Goal: Communication & Community: Answer question/provide support

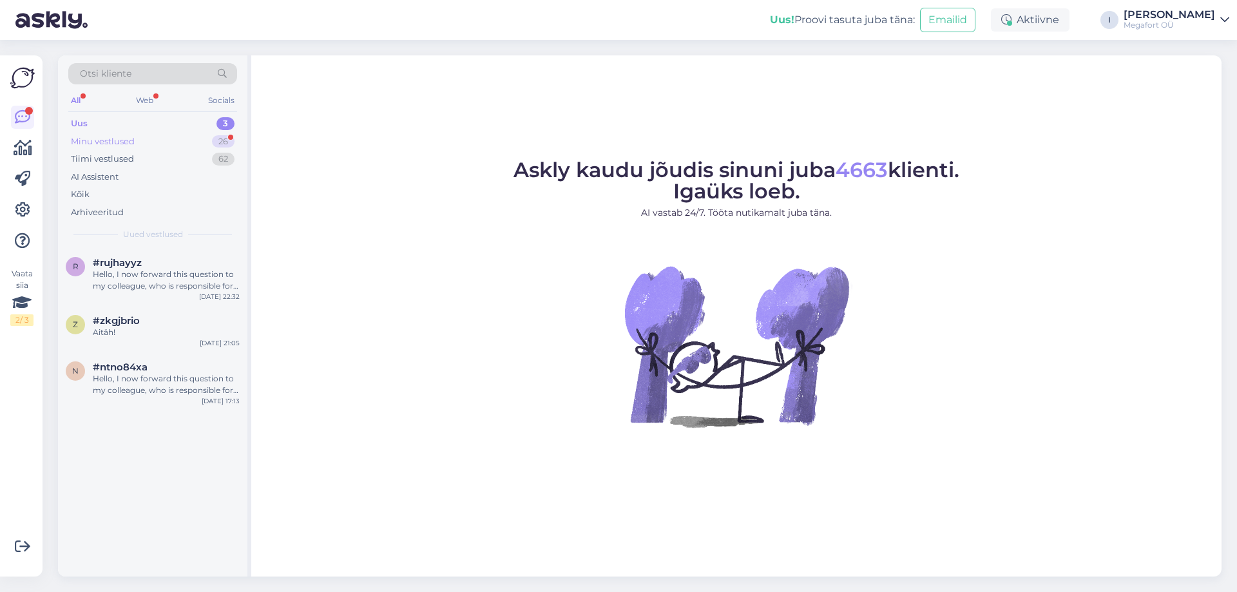
click at [140, 139] on div "Minu vestlused 26" at bounding box center [152, 142] width 169 height 18
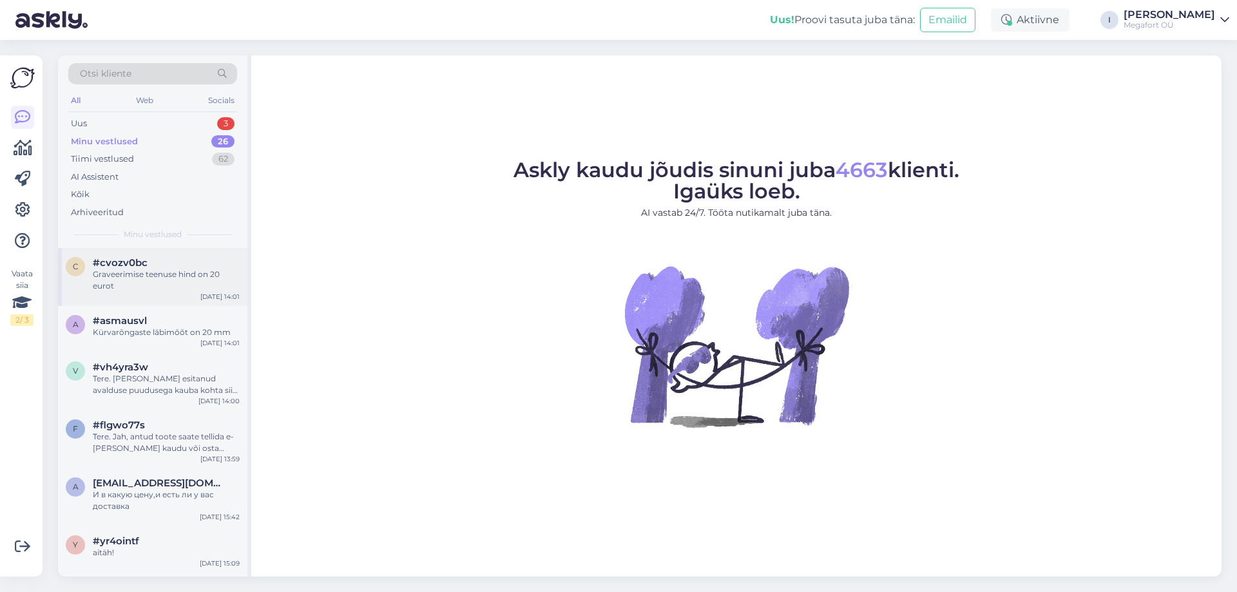
click at [136, 284] on div "Graveerimise teenuse hind on 20 eurot" at bounding box center [166, 280] width 147 height 23
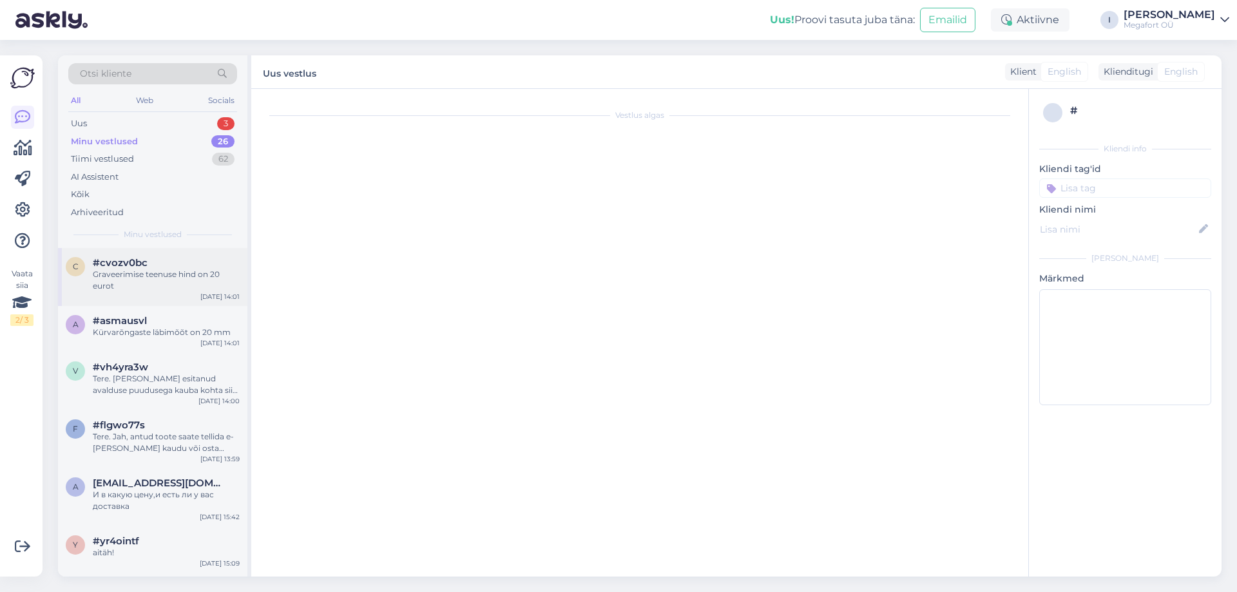
scroll to position [101, 0]
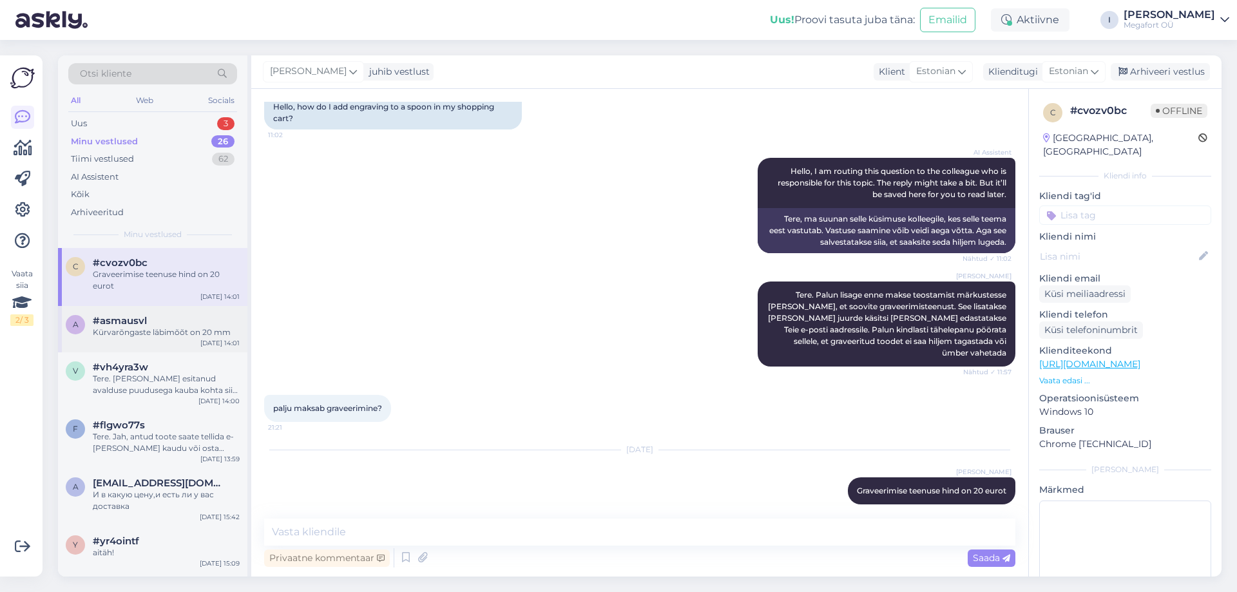
click at [145, 336] on div "Kürvarõngaste läbimõõt on 20 mm" at bounding box center [166, 333] width 147 height 12
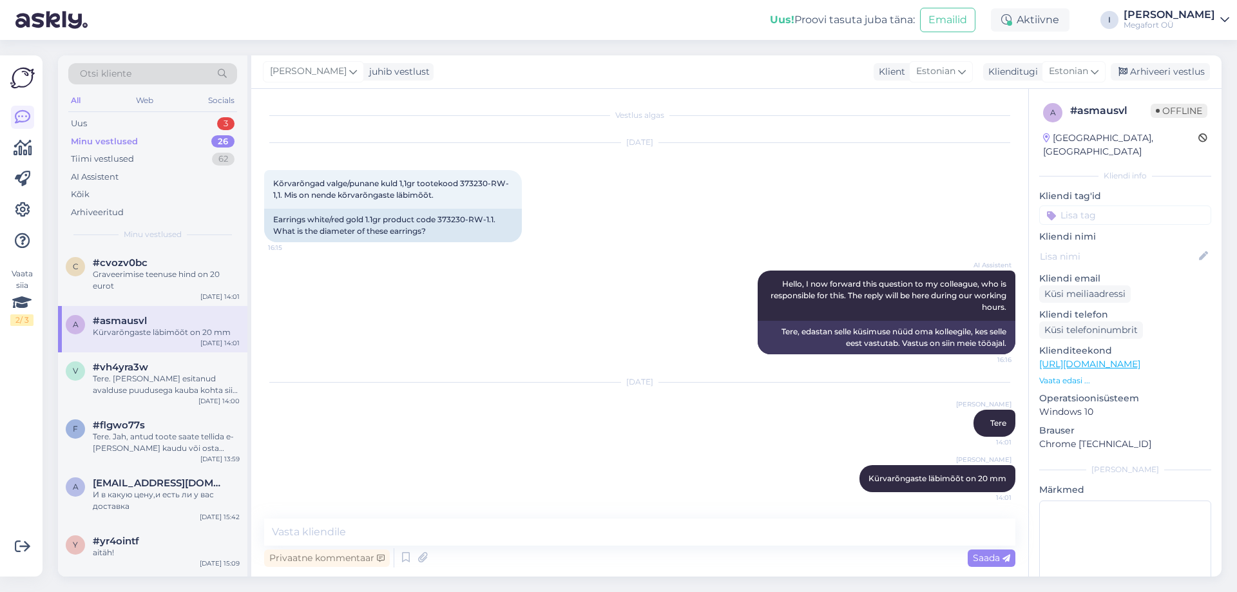
scroll to position [0, 0]
click at [177, 377] on div "Tere. [PERSON_NAME] esitanud avalduse puudusega kauba kohta siis sellisel juhul…" at bounding box center [166, 384] width 147 height 23
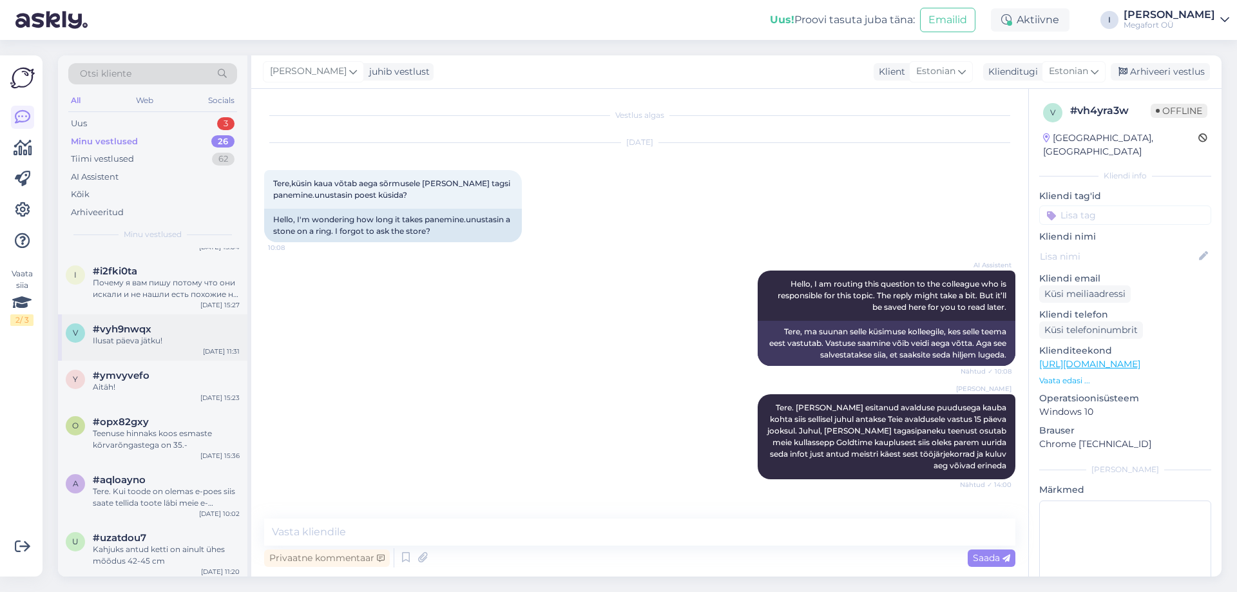
scroll to position [1086, 0]
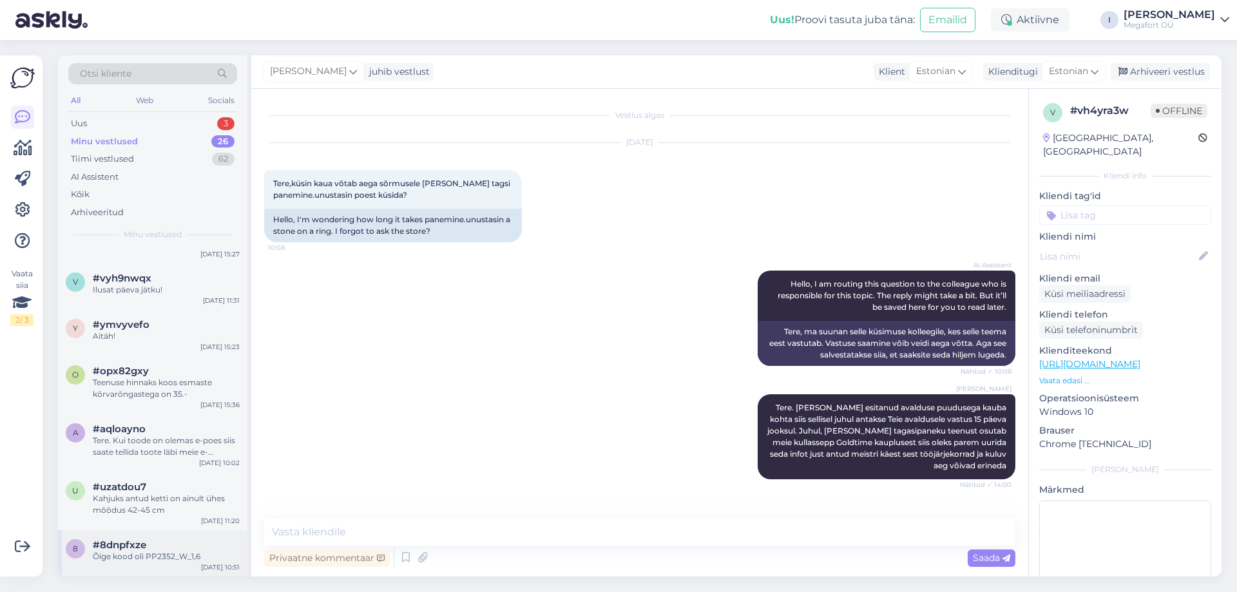
click at [154, 551] on div "Õige kood oli PP2352_W_1,6" at bounding box center [166, 557] width 147 height 12
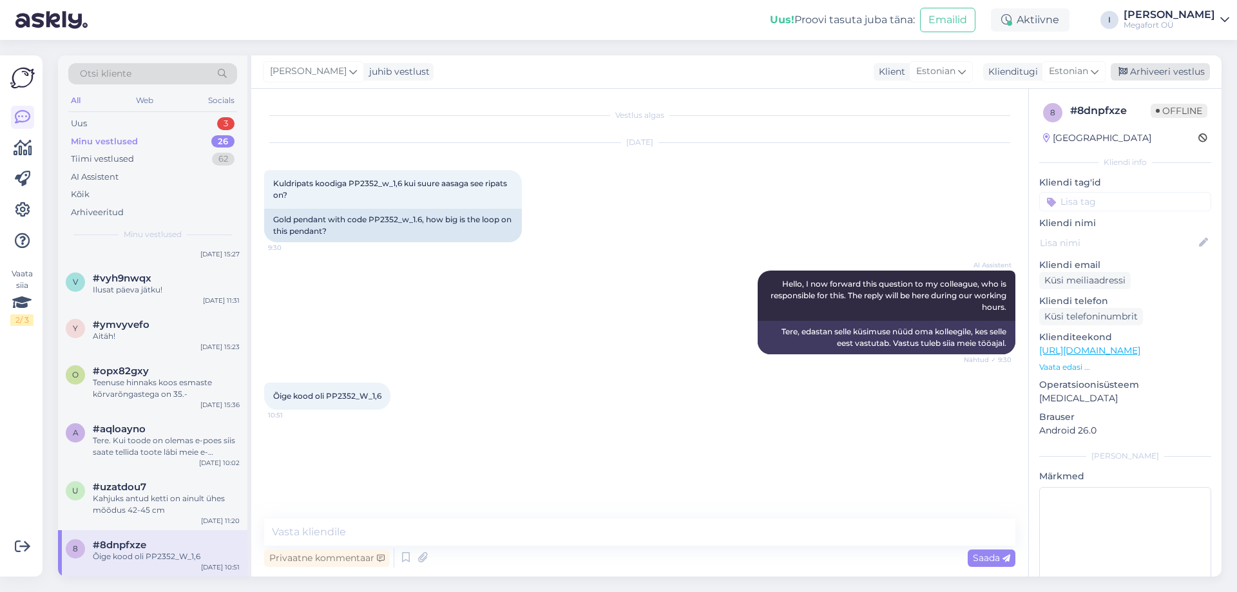
click at [1167, 72] on div "Arhiveeri vestlus" at bounding box center [1160, 71] width 99 height 17
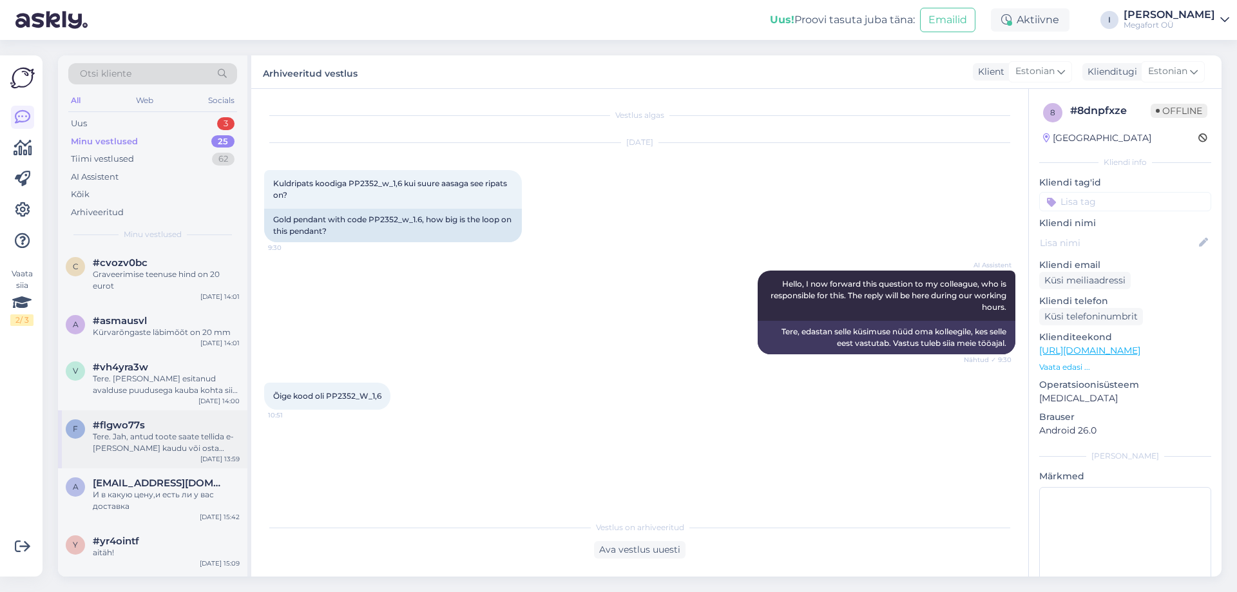
click at [201, 454] on div "Tere. Jah, antud toote saate tellida e-[PERSON_NAME] kaudu või osta meie Pärnu …" at bounding box center [166, 442] width 147 height 23
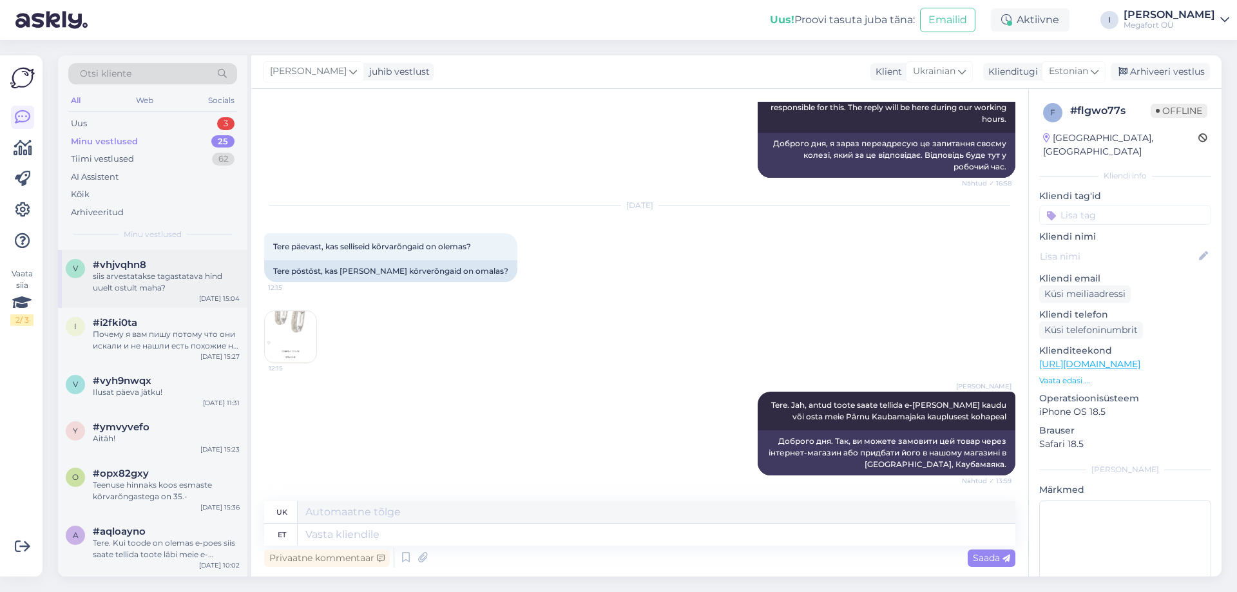
scroll to position [1040, 0]
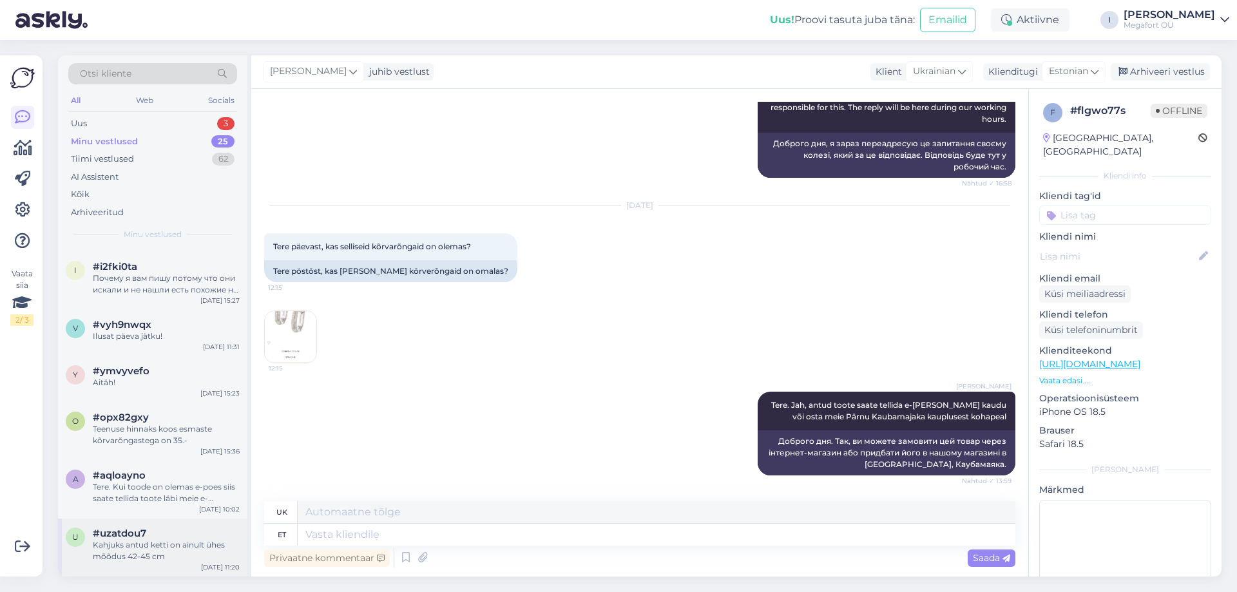
click at [198, 555] on div "Kahjuks antud ketti on ainult ühes mõõdus 42-45 cm" at bounding box center [166, 550] width 147 height 23
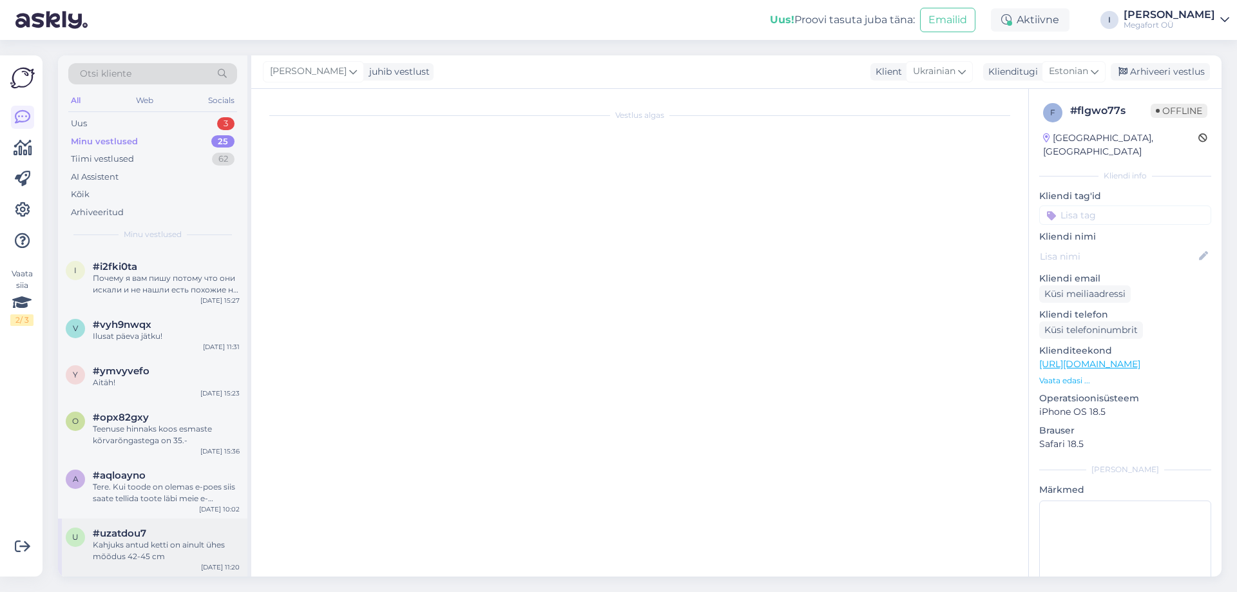
scroll to position [161, 0]
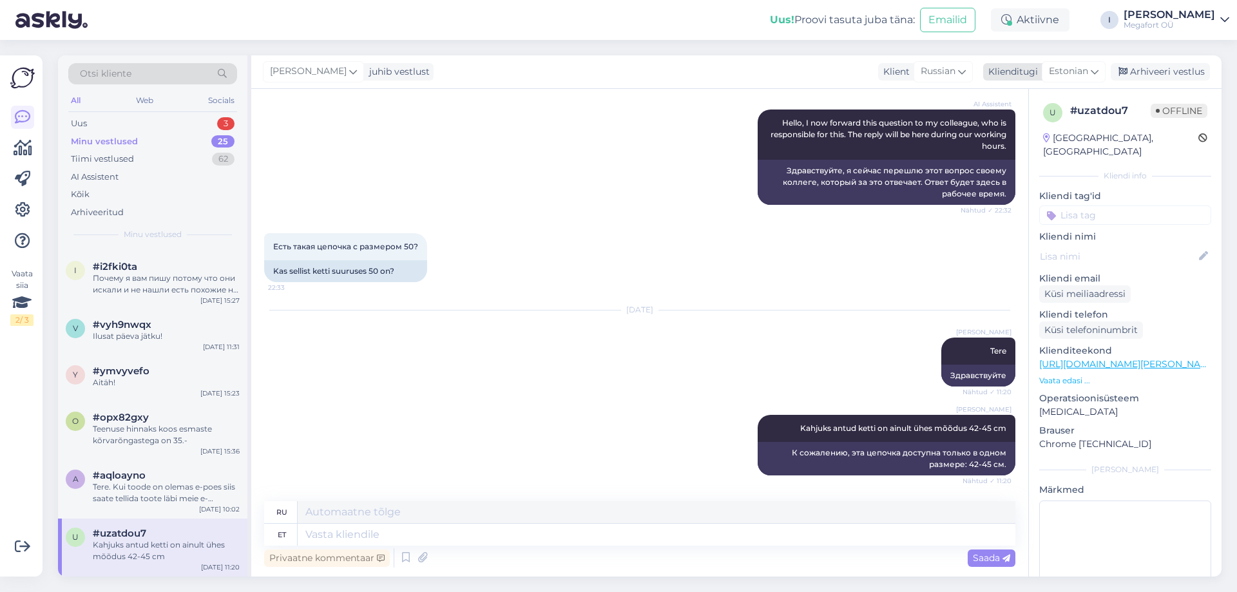
drag, startPoint x: 1150, startPoint y: 74, endPoint x: 1139, endPoint y: 79, distance: 11.8
click at [1149, 74] on div "Arhiveeri vestlus" at bounding box center [1160, 71] width 99 height 17
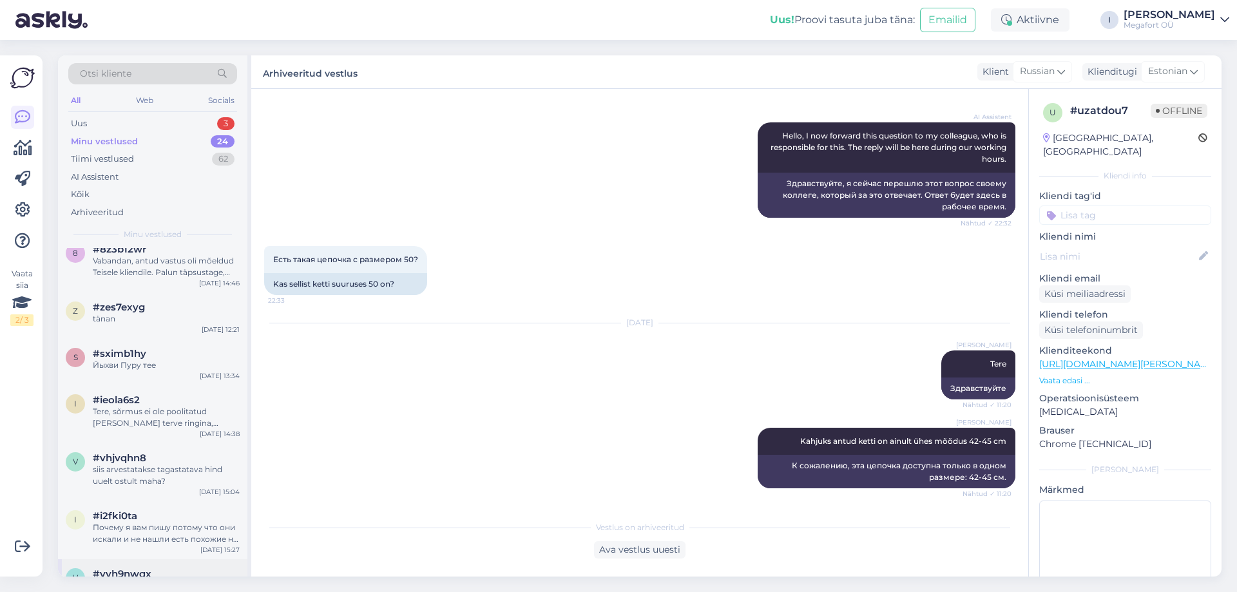
scroll to position [982, 0]
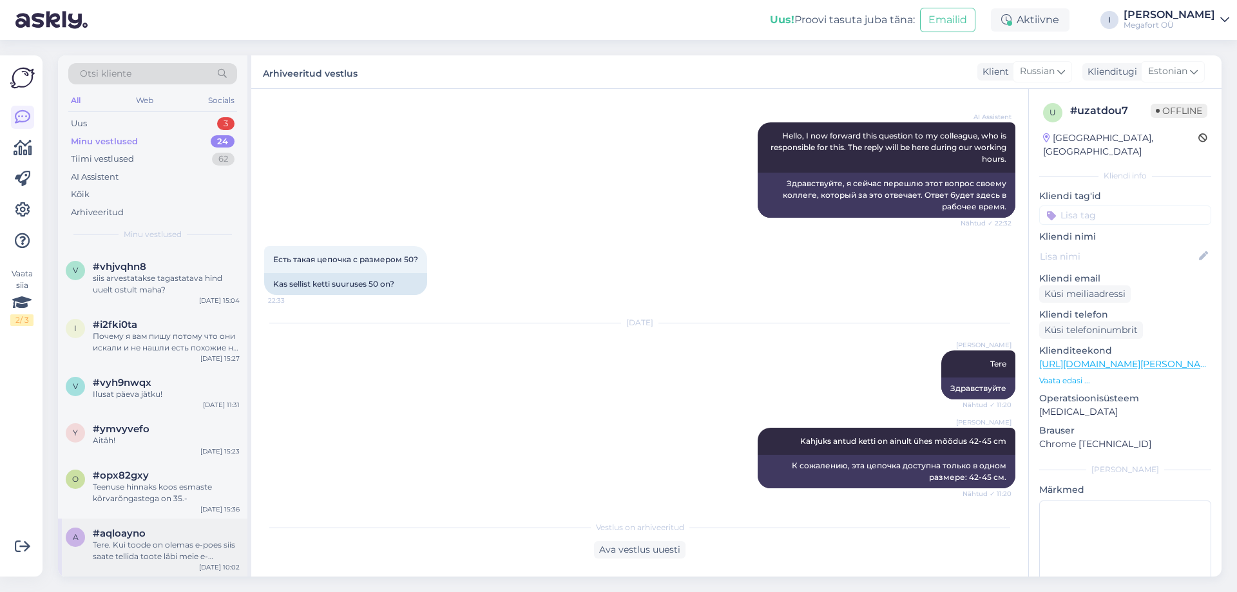
click at [158, 548] on div "Tere. Kui toode on olemas e-poes siis saate tellida toote läbi meie e-[PERSON_N…" at bounding box center [166, 550] width 147 height 23
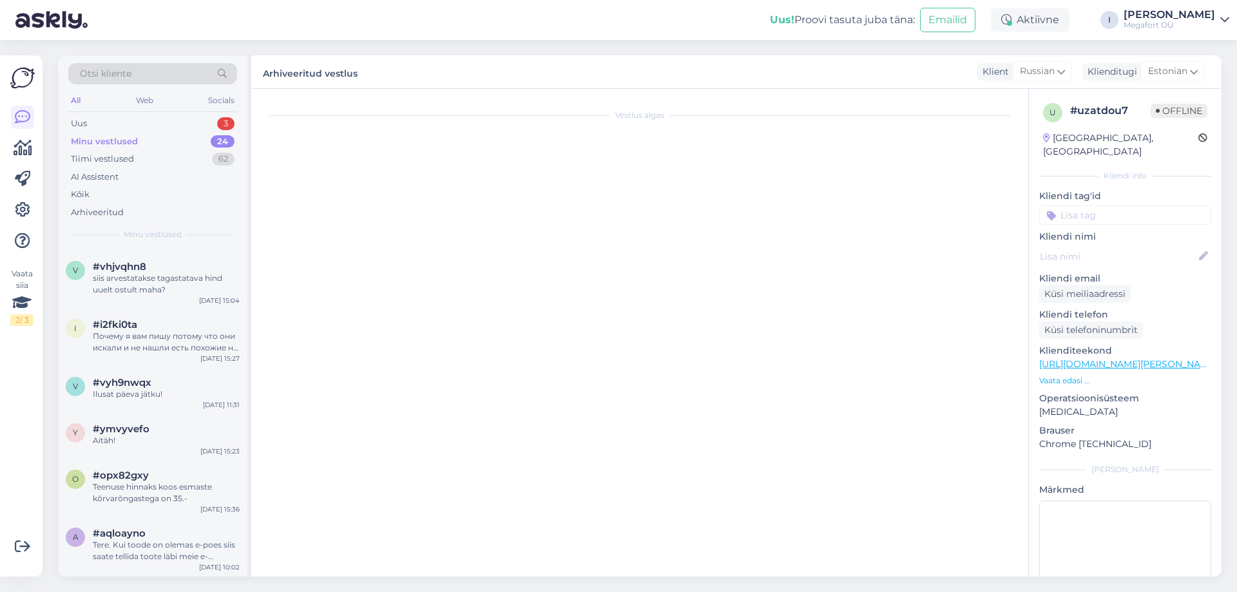
scroll to position [501, 0]
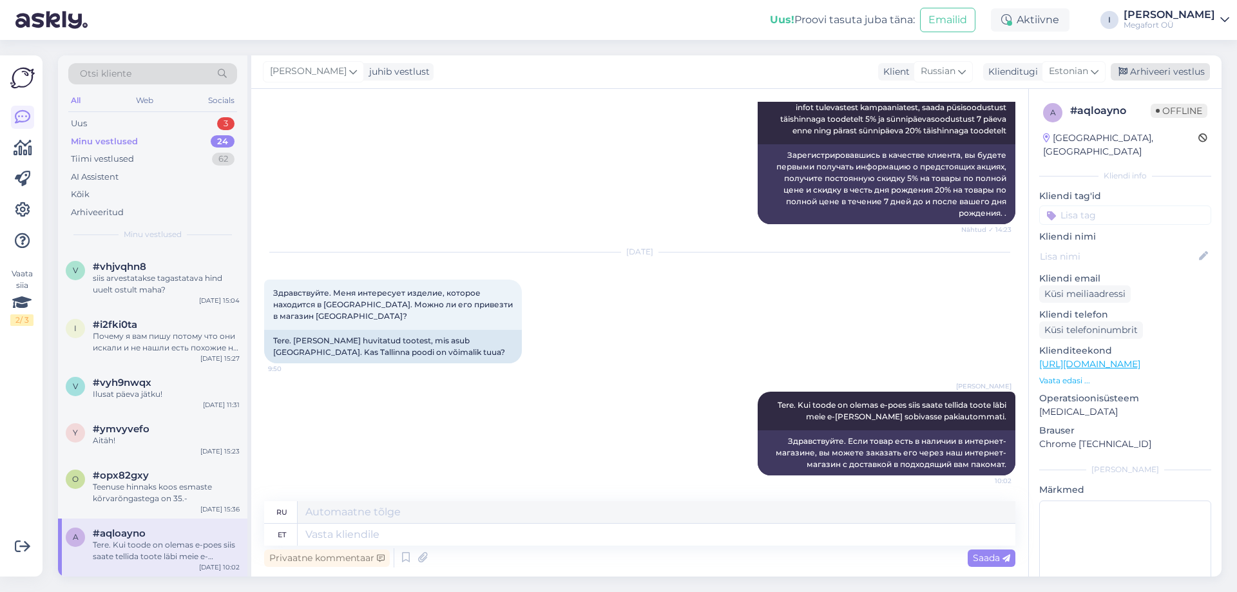
click at [1178, 70] on div "Arhiveeri vestlus" at bounding box center [1160, 71] width 99 height 17
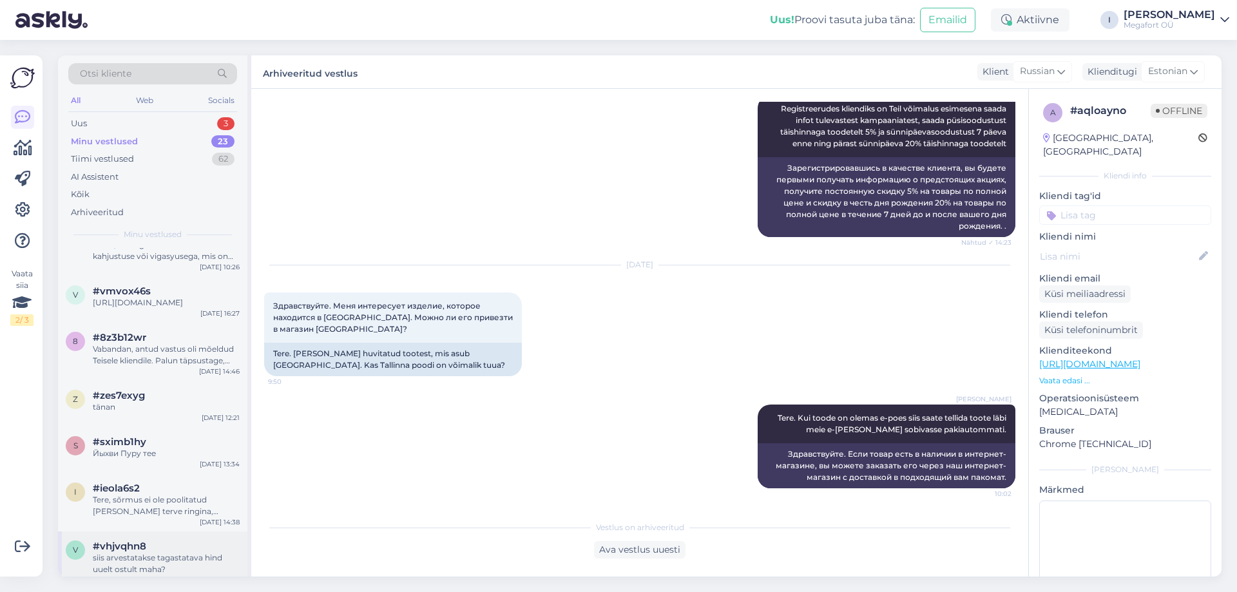
scroll to position [924, 0]
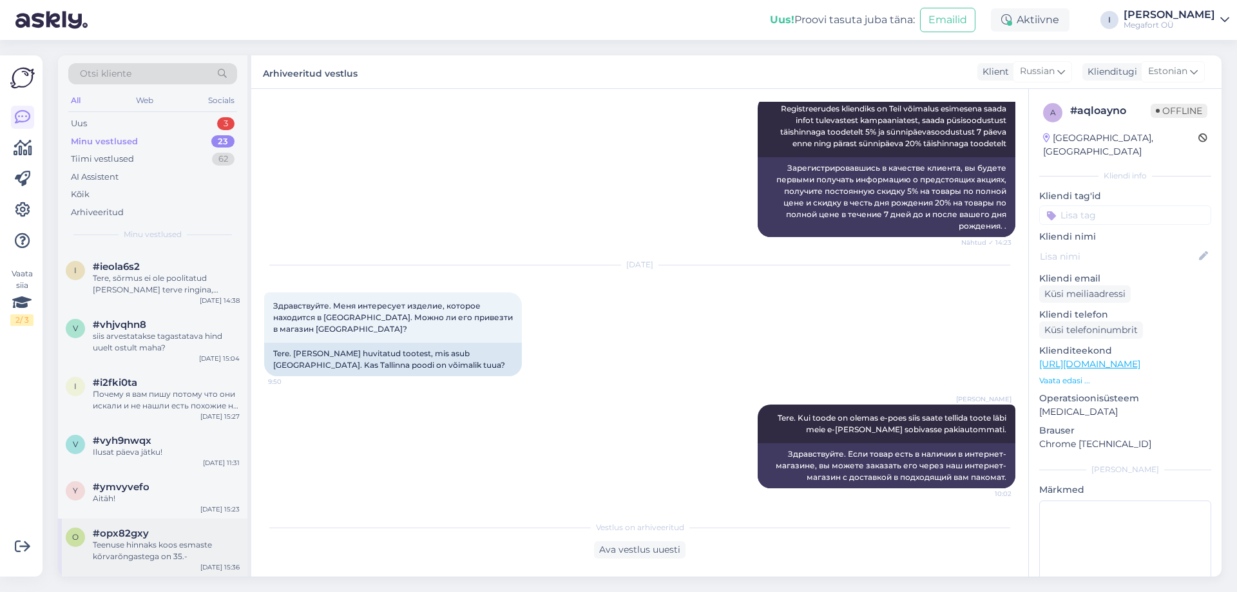
click at [166, 559] on div "Teenuse hinnaks koos esmaste kõrvarõngastega on 35.-" at bounding box center [166, 550] width 147 height 23
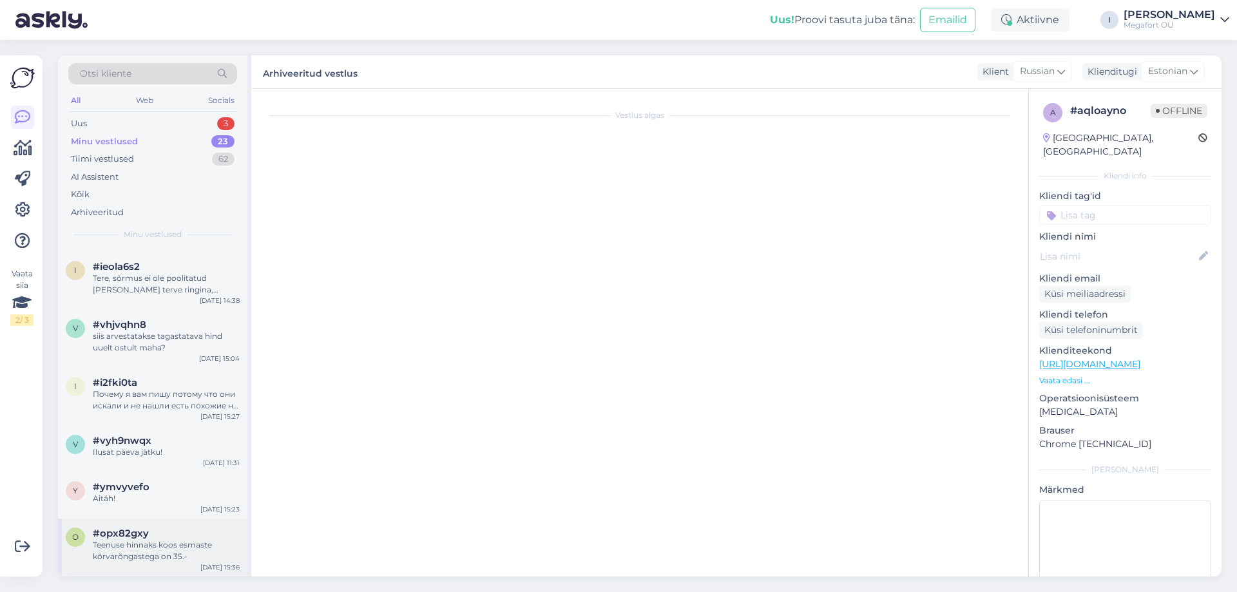
scroll to position [472, 0]
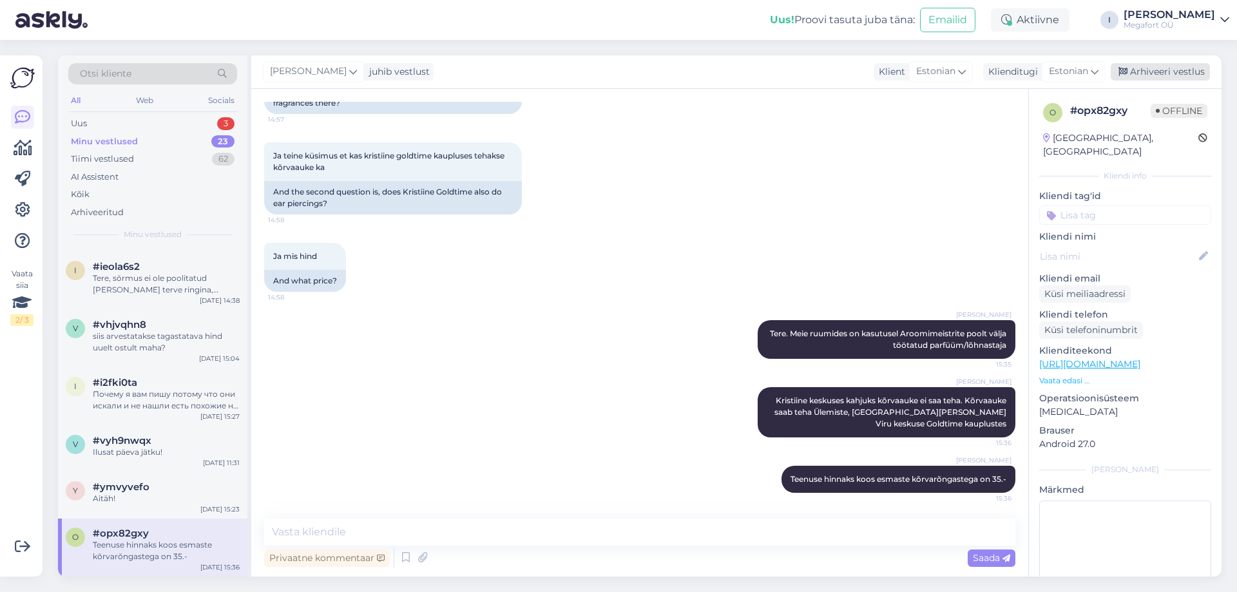
click at [1168, 73] on div "Arhiveeri vestlus" at bounding box center [1160, 71] width 99 height 17
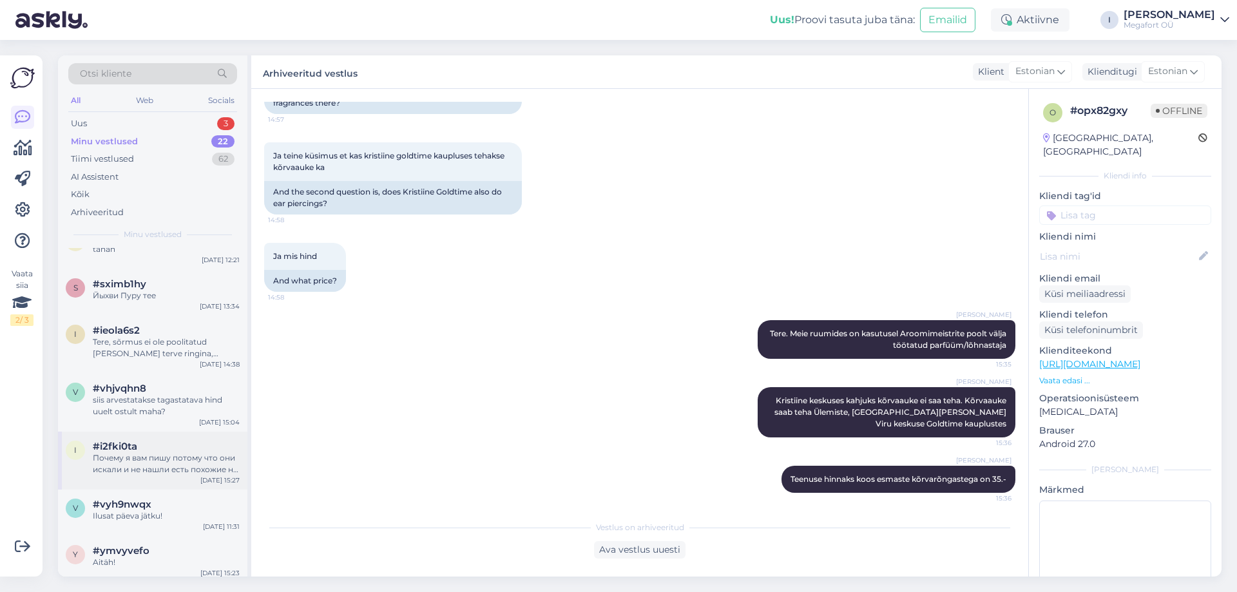
scroll to position [866, 0]
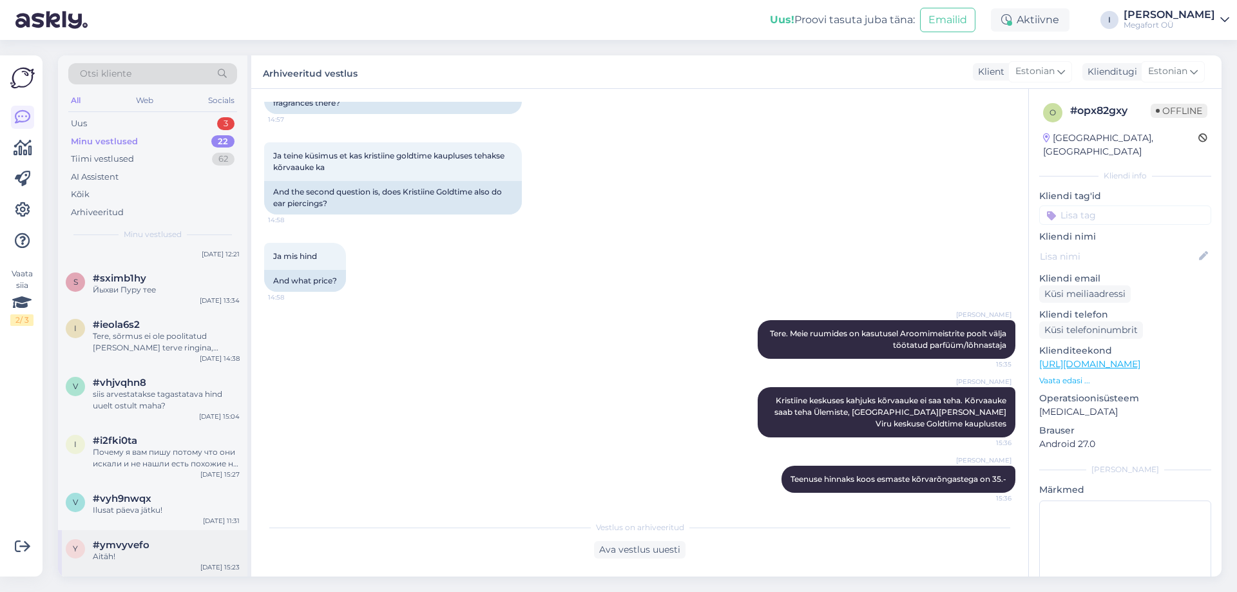
click at [178, 556] on div "Aitäh!" at bounding box center [166, 557] width 147 height 12
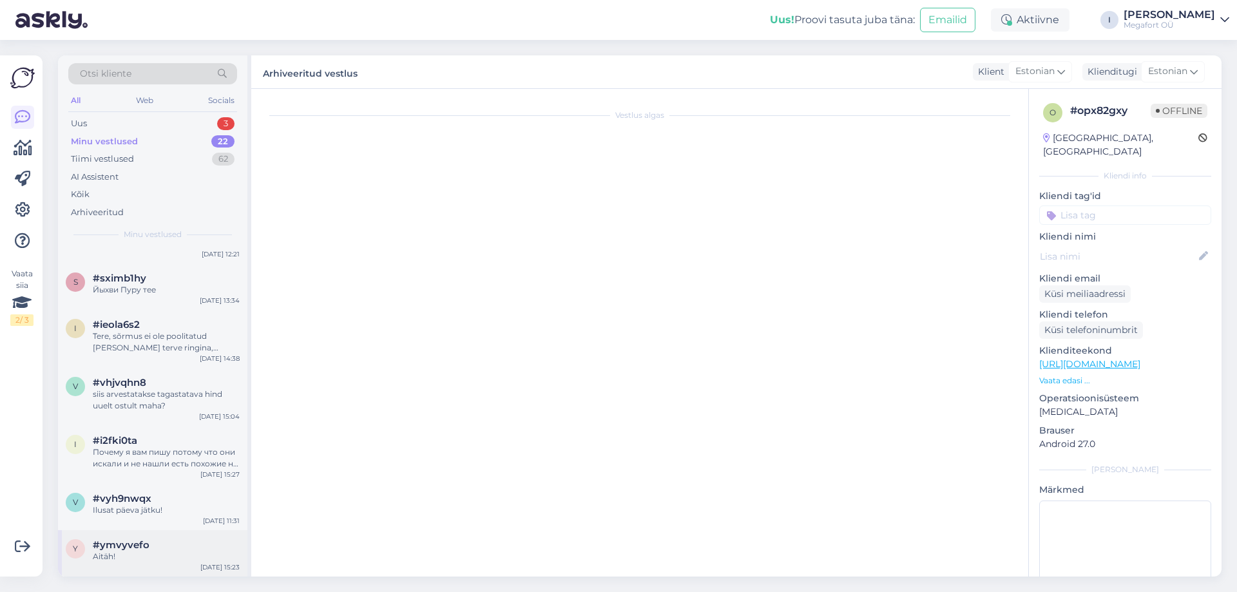
scroll to position [149, 0]
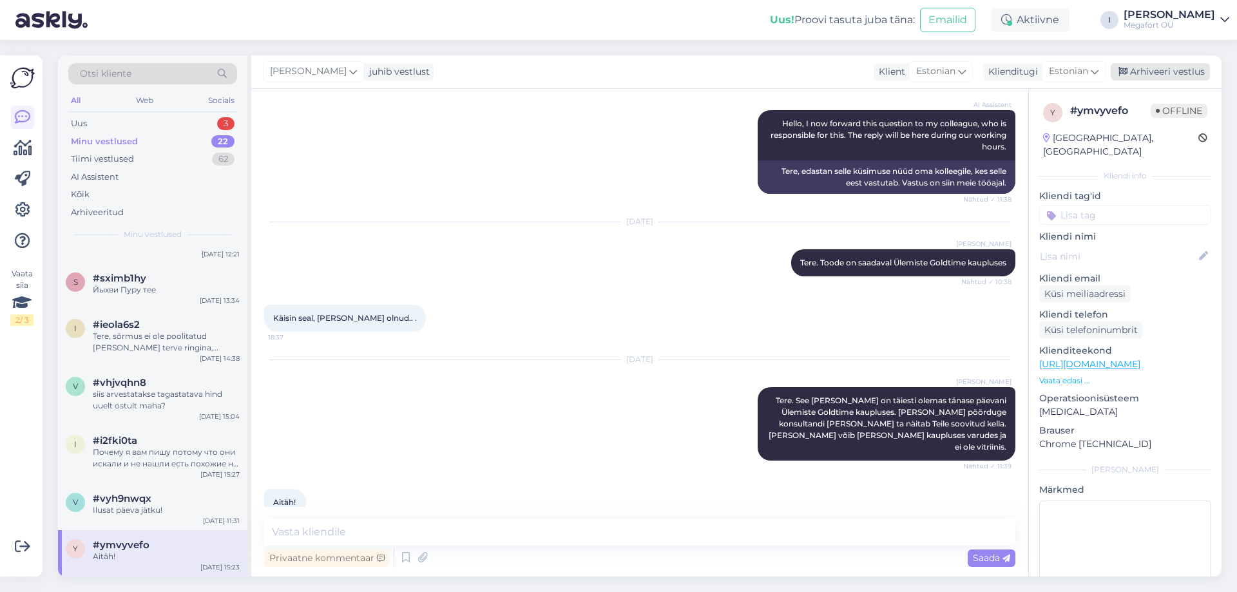
click at [1147, 75] on div "Arhiveeri vestlus" at bounding box center [1160, 71] width 99 height 17
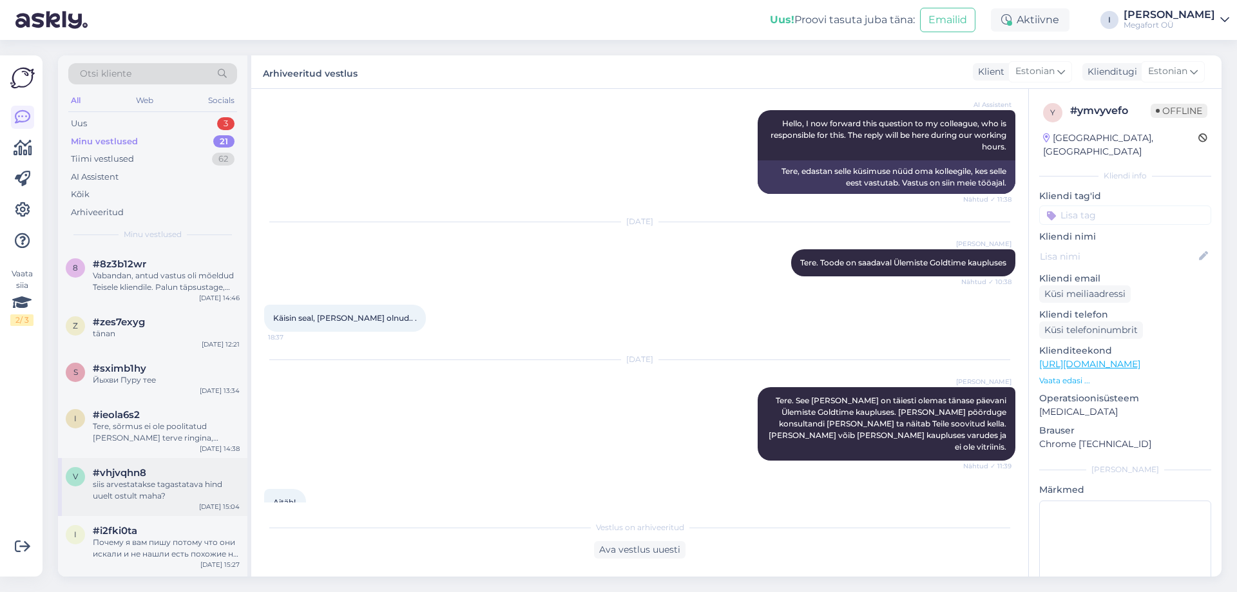
scroll to position [820, 0]
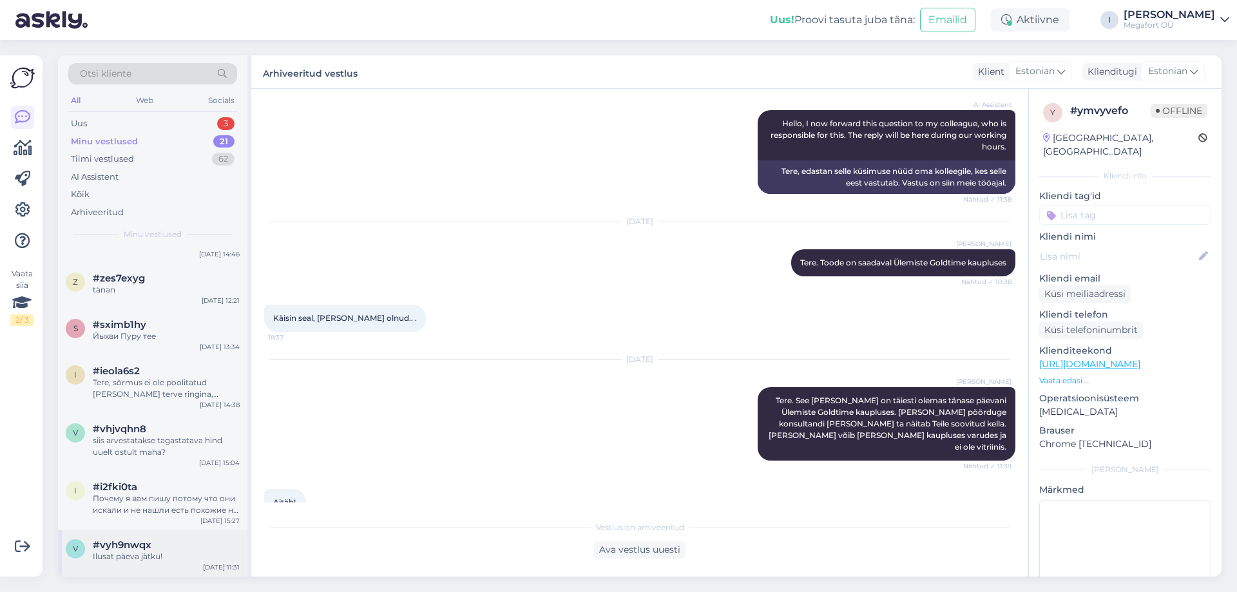
click at [110, 543] on span "#vyh9nwqx" at bounding box center [122, 545] width 59 height 12
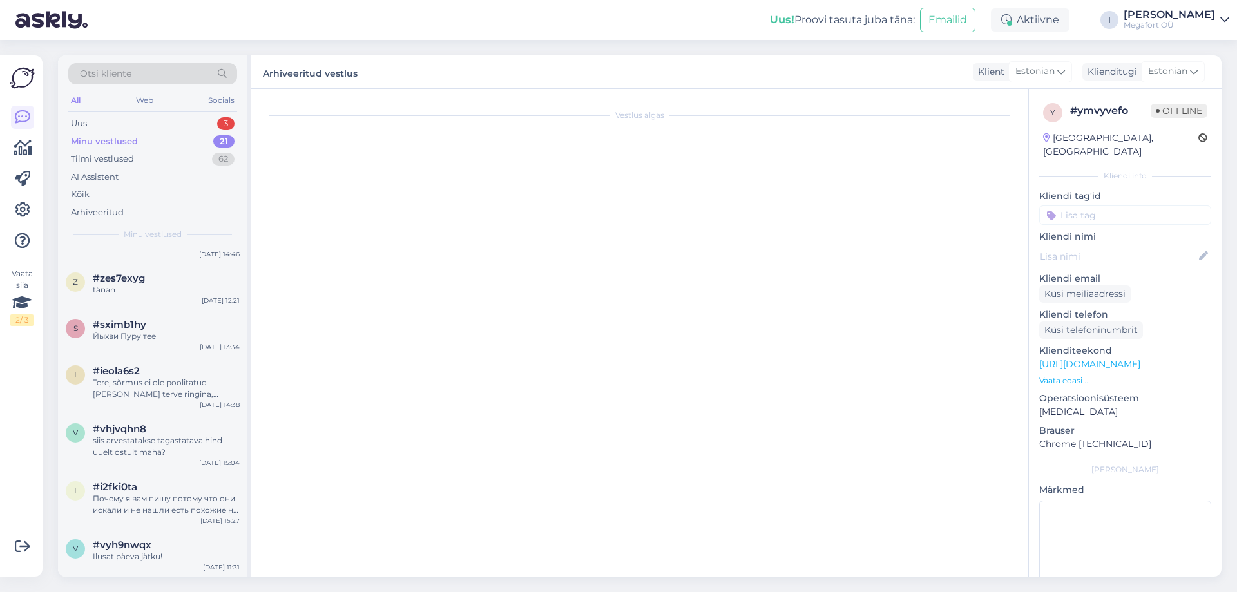
scroll to position [2214, 0]
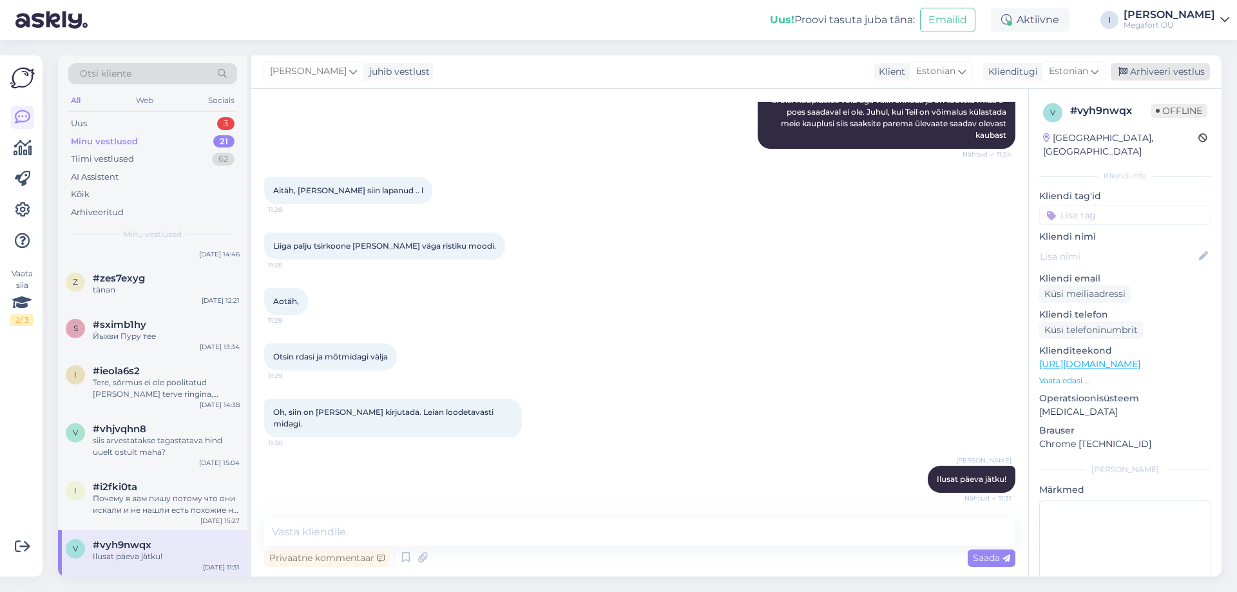
click at [1166, 68] on div "Arhiveeri vestlus" at bounding box center [1160, 71] width 99 height 17
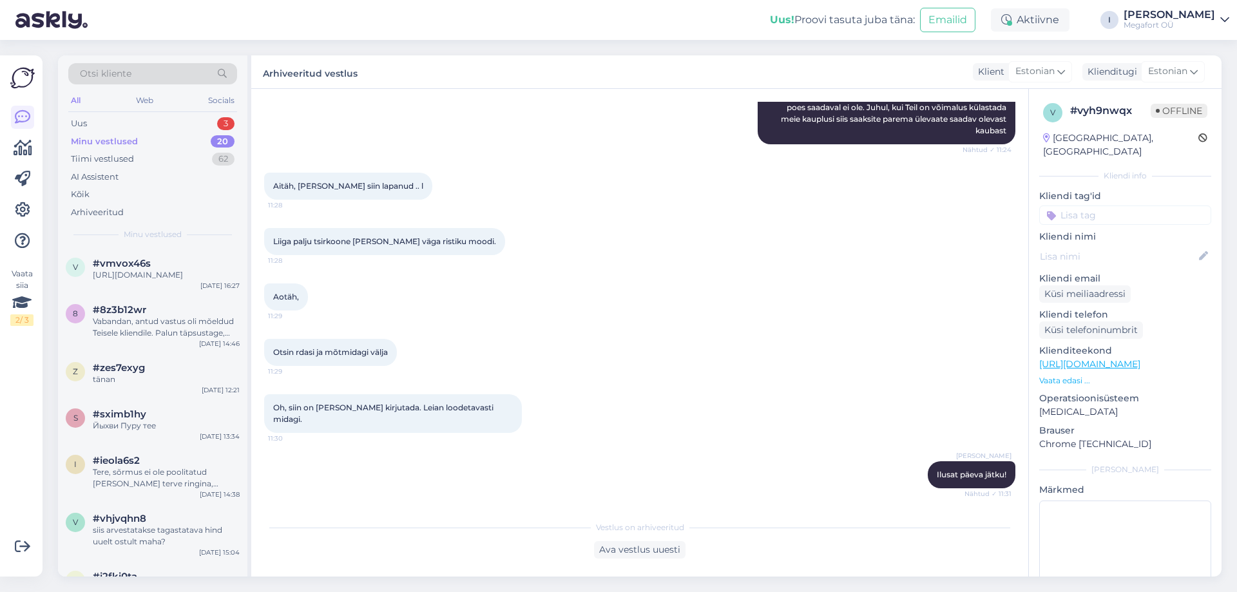
scroll to position [773, 0]
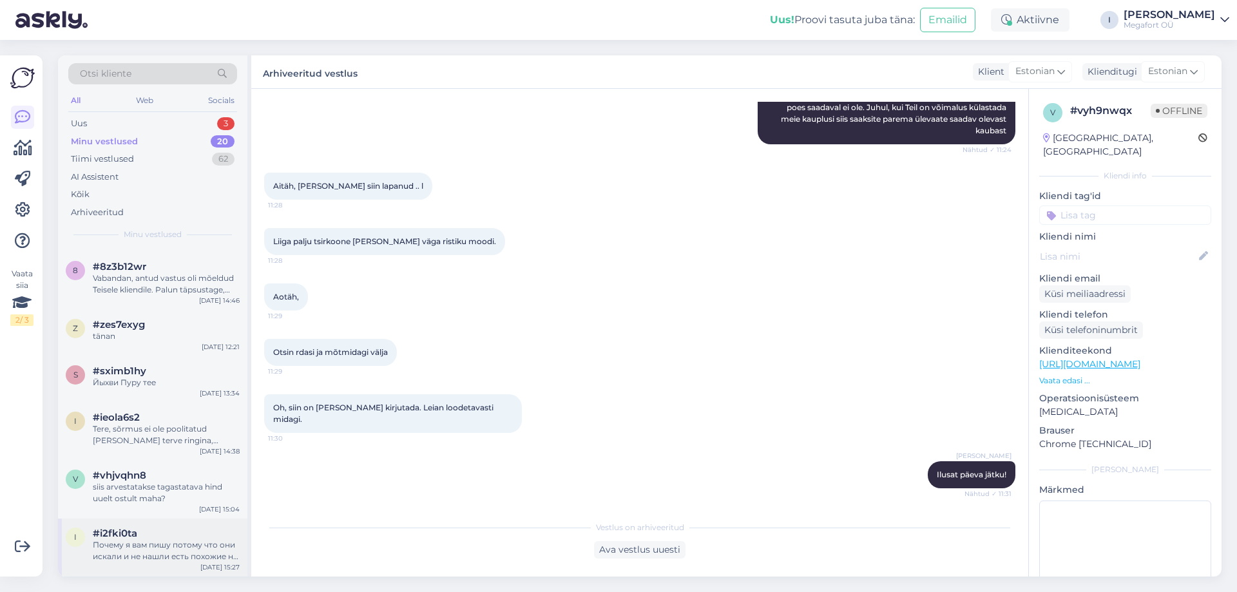
click at [139, 545] on div "Почему я вам пишу потому что они искали и не нашли есть похожие но сравнивая с …" at bounding box center [166, 550] width 147 height 23
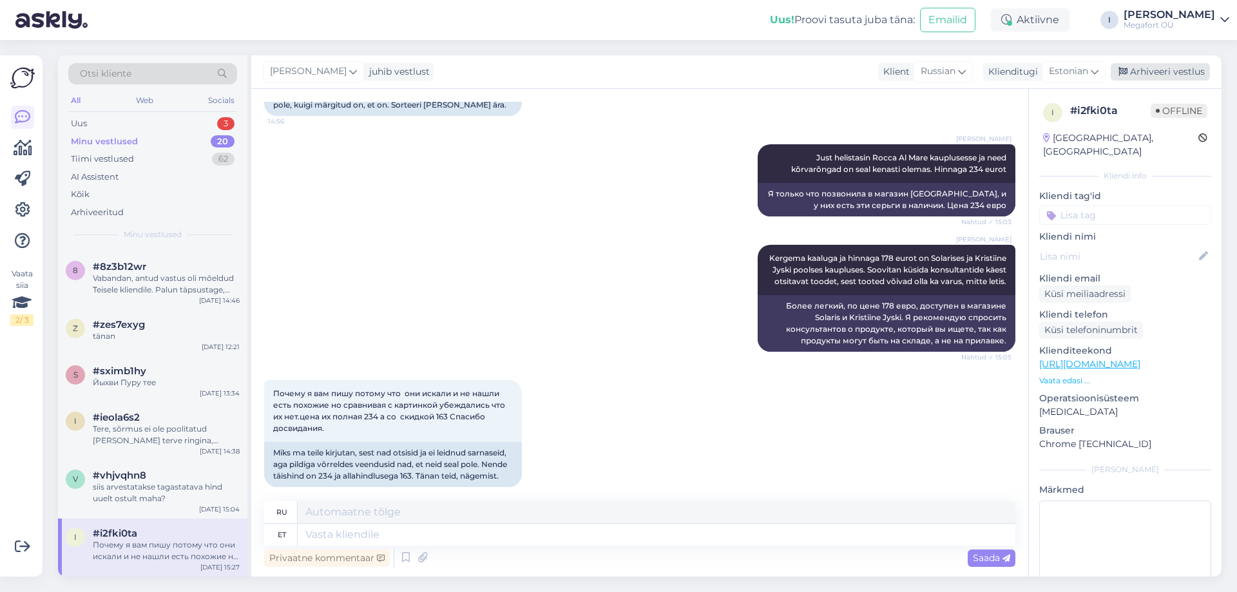
click at [1135, 77] on div "Arhiveeri vestlus" at bounding box center [1160, 71] width 99 height 17
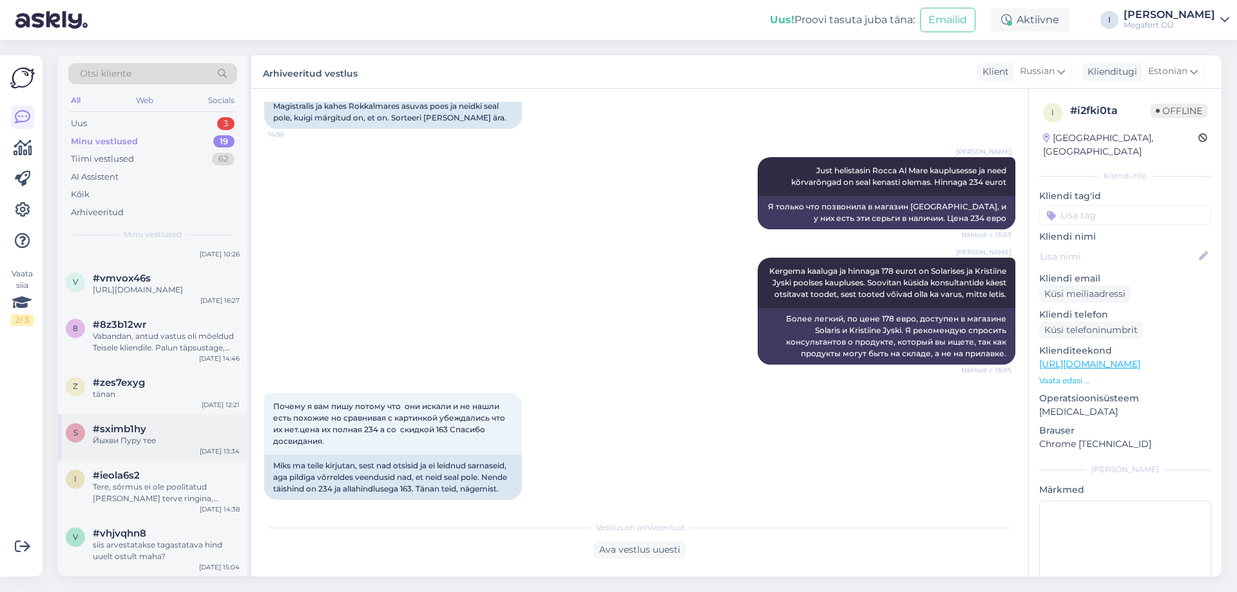
scroll to position [715, 0]
click at [146, 548] on div "siis arvestatakse tagastatava hind uuelt ostult maha?" at bounding box center [166, 550] width 147 height 23
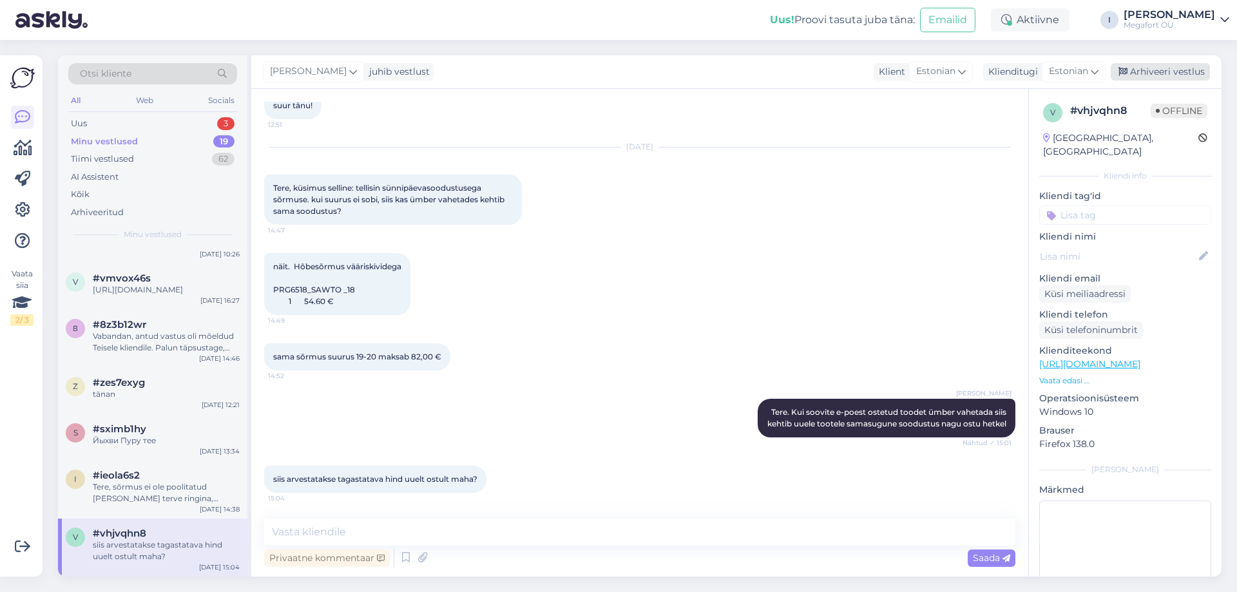
click at [1149, 68] on div "Arhiveeri vestlus" at bounding box center [1160, 71] width 99 height 17
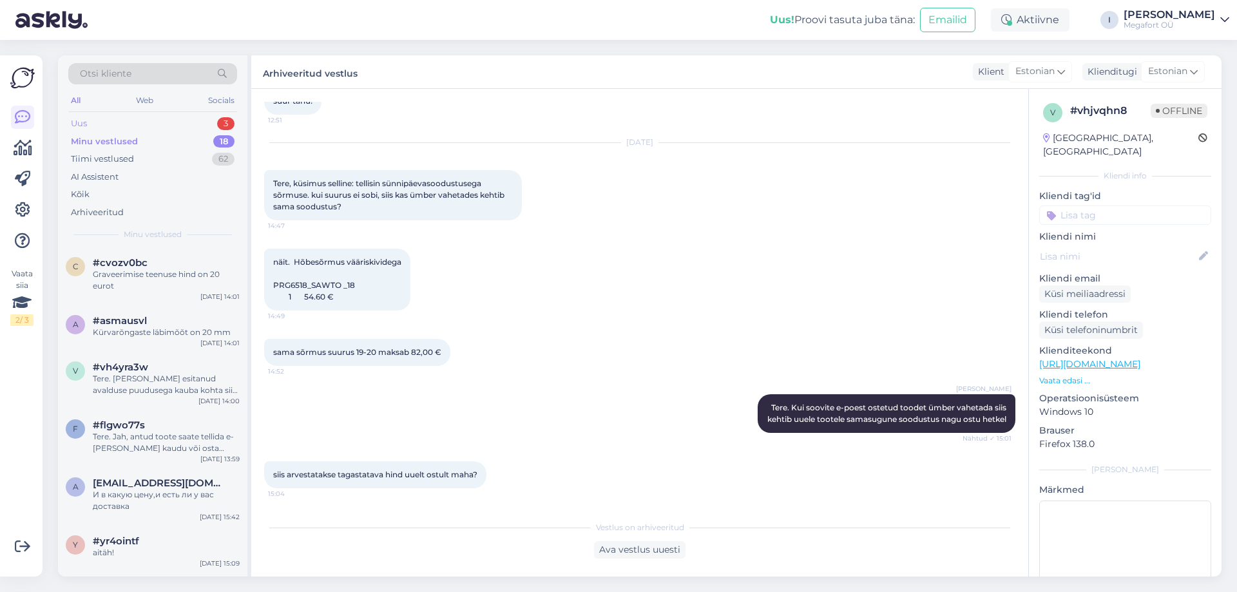
click at [104, 121] on div "Uus 3" at bounding box center [152, 124] width 169 height 18
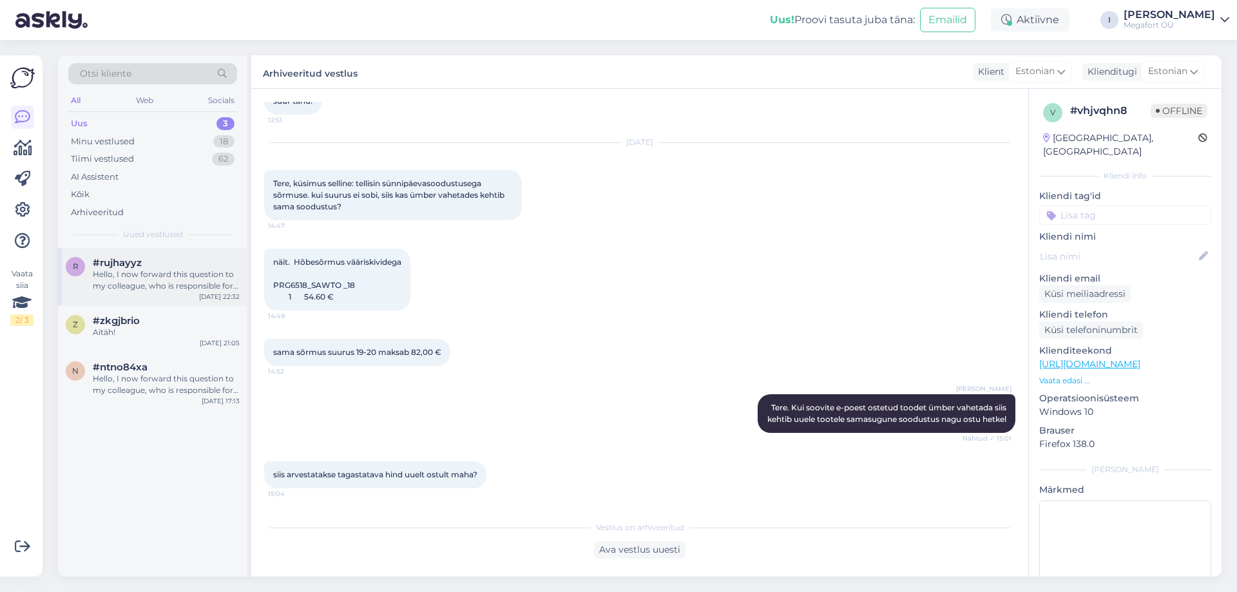
click at [100, 277] on div "Hello, I now forward this question to my colleague, who is responsible for this…" at bounding box center [166, 280] width 147 height 23
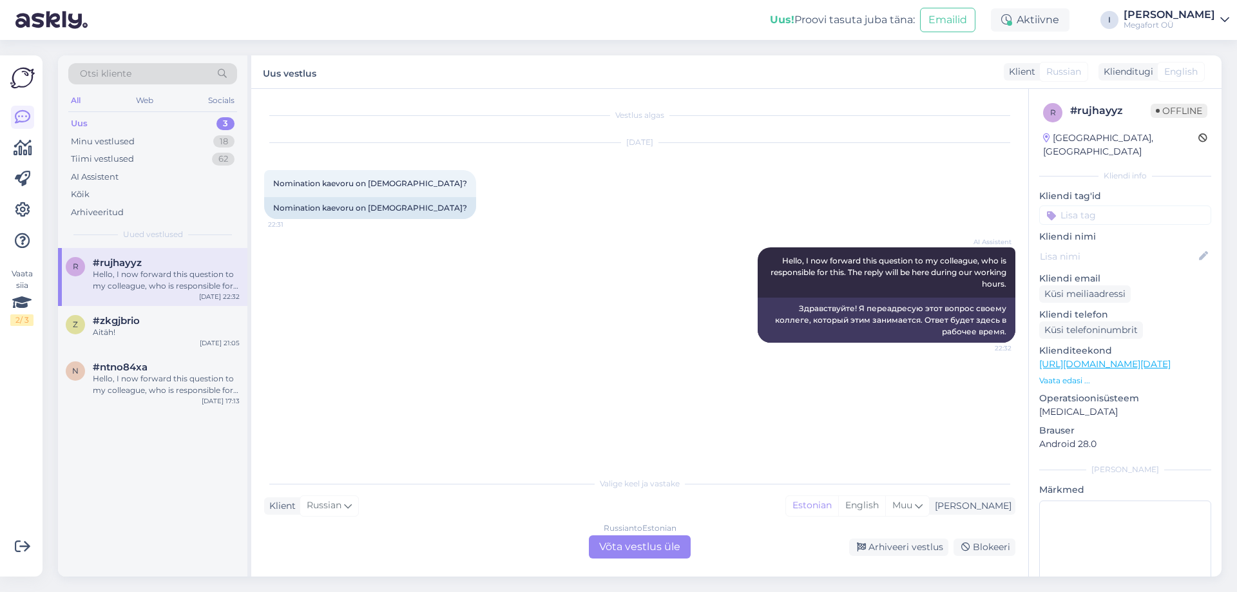
click at [1145, 358] on link "[URL][DOMAIN_NAME][DATE]" at bounding box center [1104, 364] width 131 height 12
click at [632, 554] on div "Russian to Estonian Võta vestlus üle" at bounding box center [640, 547] width 102 height 23
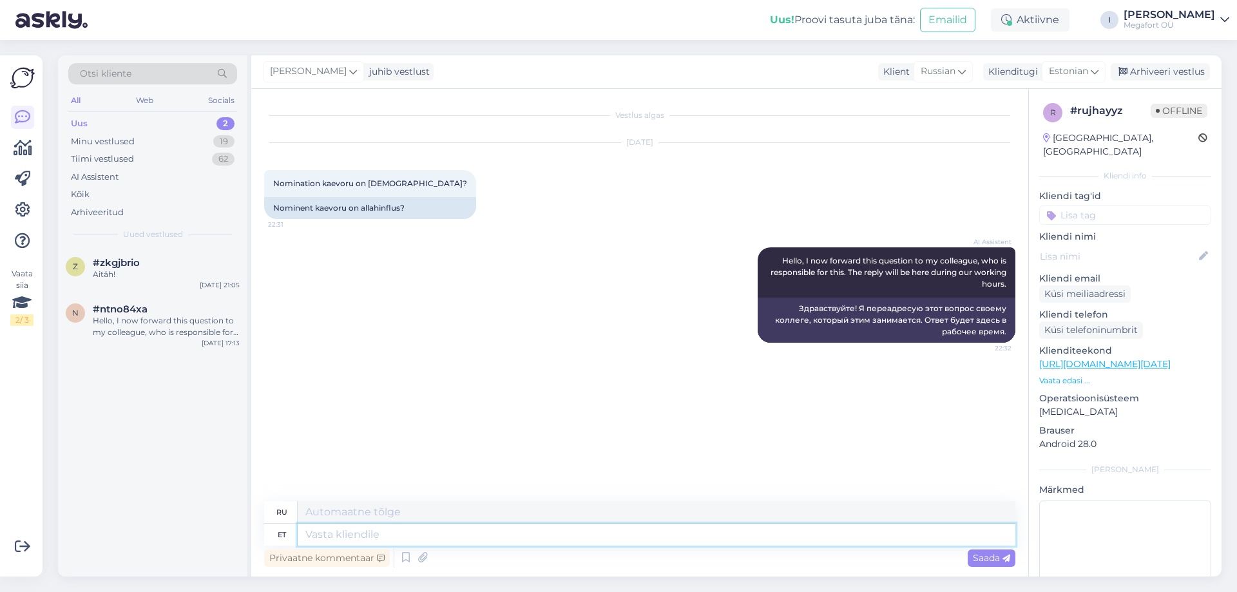
click at [595, 539] on textarea at bounding box center [657, 535] width 718 height 22
type textarea "Tere."
type textarea "Привет."
type textarea "Tere. Hetkel ke"
type textarea "Привет. В настоящее время"
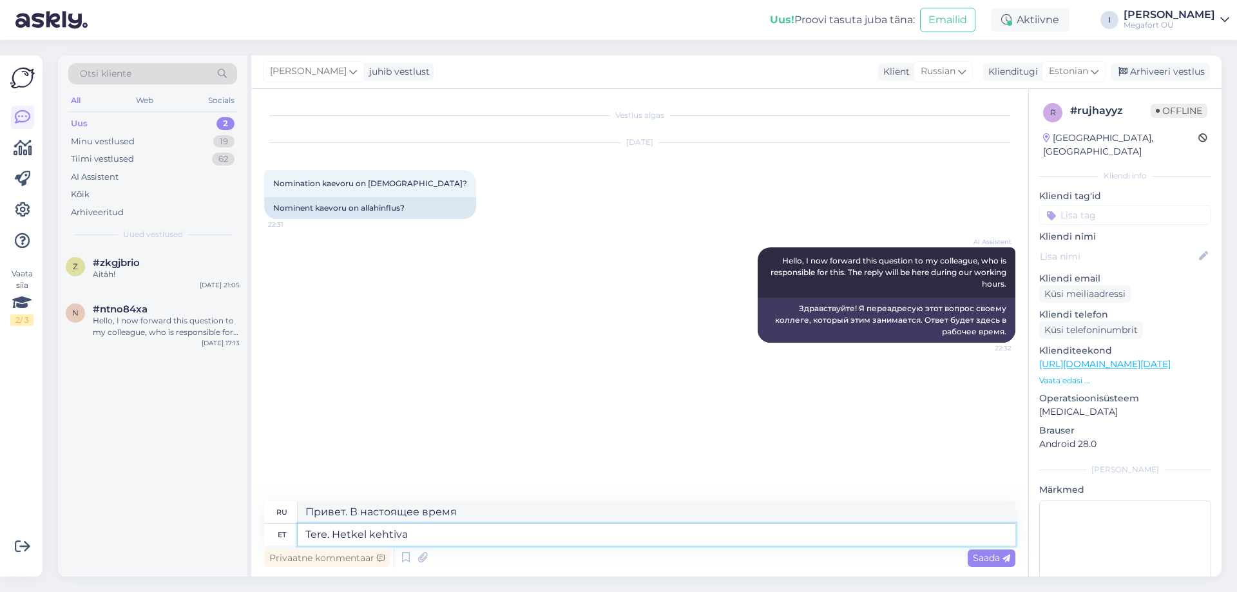
type textarea "Tere. Hetkel kehtiva"
type textarea "Здравствуйте. В настоящее время действует."
type textarea "Tere. Hetkel kehtiva kampaania r"
type textarea "Здравствуйте. Текущая кампания — r"
type textarea "Tere. Hetkel kehtiva kampaania"
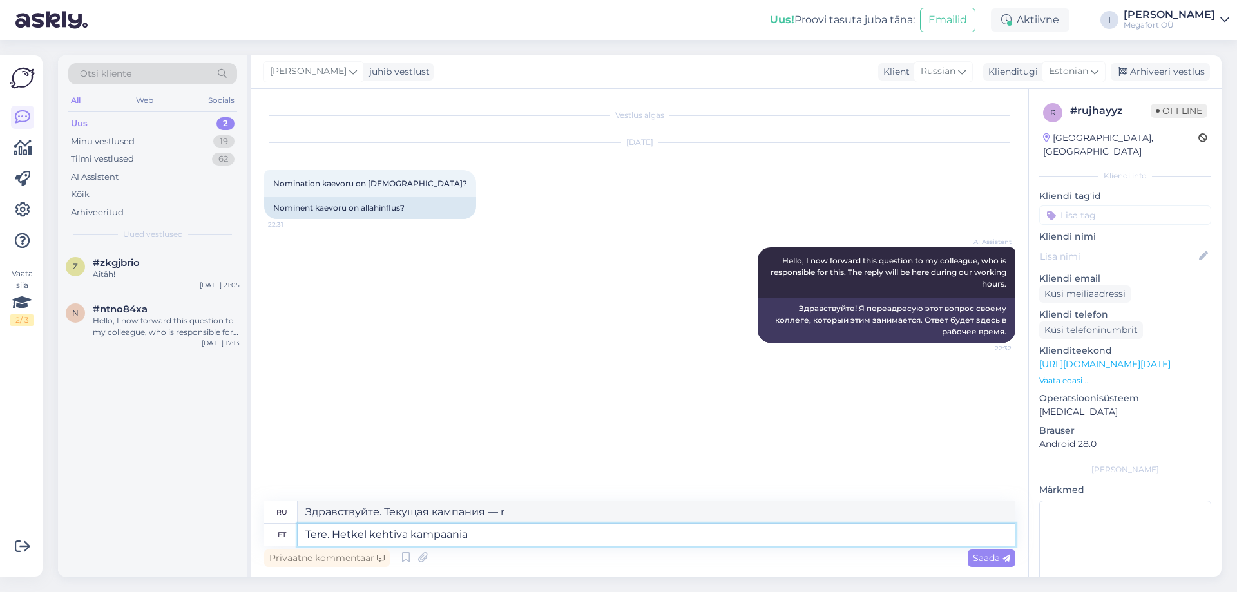
type textarea "Привет. Текущая кампания."
type textarea "Tere. Hetkel kehtiva kampaania raames"
type textarea "Здравствуйте. В рамках текущей кампании"
type textarea "Tere. Hetkel kehtiva kampaania raames ei ke"
type textarea "Здравствуйте. В рамках текущей кампании нет"
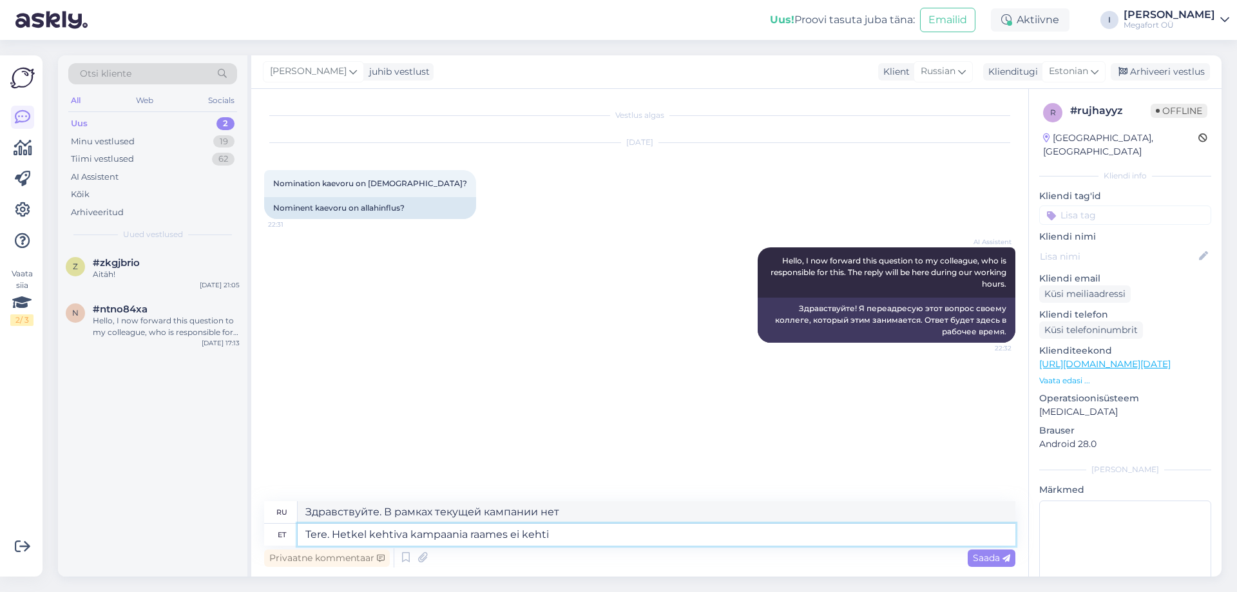
type textarea "Tere. Hetkel kehtiva kampaania raames ei kehti"
type textarea "Здравствуйте. Текущая акция не действует."
type textarea "Tere. Hetkel kehtiva kampaania raames ei kehti soodustus"
type textarea "Здравствуйте. В рамках текущей акции скидки не предоставляются."
type textarea "Tere. Hetkel kehtiva kampaania raames ei kehti soodustus Nomination b"
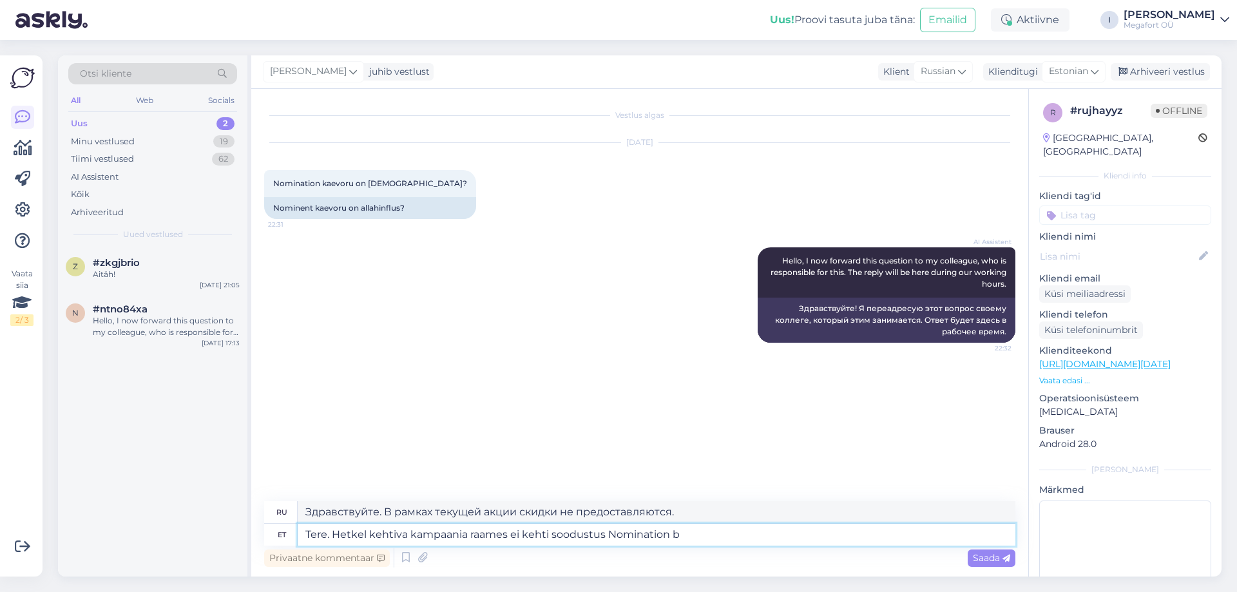
type textarea "Здравствуйте. Скидка за номинацию не действует в рамках текущей кампании."
type textarea "Tere. Hetkel kehtiva kampaania raames ei kehti soodustus Nomination [PERSON_NAM…"
type textarea "Здравствуйте. Текущая кампания не распространяется на бренд Nomination."
type textarea "Tere. Hetkel kehtiva kampaania raames ei kehti soodustus Nomination [PERSON_NAM…"
type textarea "Здравствуйте. Текущая акция не распространяется на ювелирные изделия бренда Nom…"
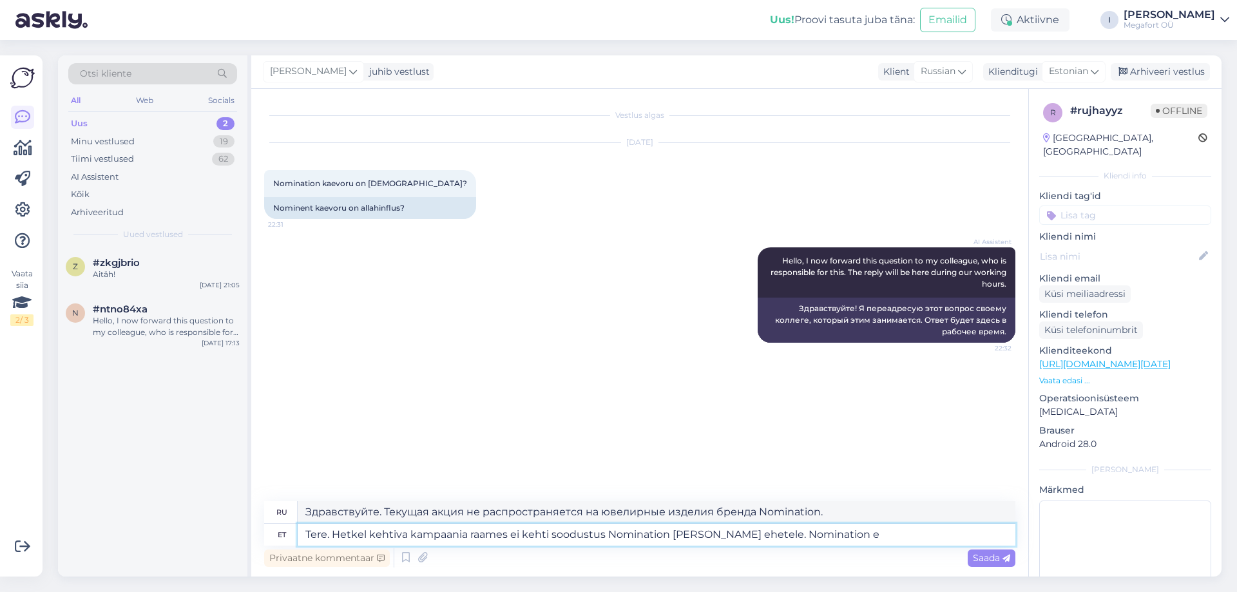
type textarea "Tere. Hetkel kehtiva kampaania raames ei kehti soodustus Nomination [PERSON_NAM…"
type textarea "Здравствуйте! Текущая акция не распространяется на украшения бренда Nomination."
type textarea "Tere. Hetkel kehtiva kampaania raames ei kehti soodustus Nomination [PERSON_NAM…"
type textarea "Здравствуйте! Текущая акция не распространяется на украшения бренда Nomination.…"
type textarea "Tere. Hetkel kehtiva kampaania raames ei kehti soodustus Nomination [PERSON_NAM…"
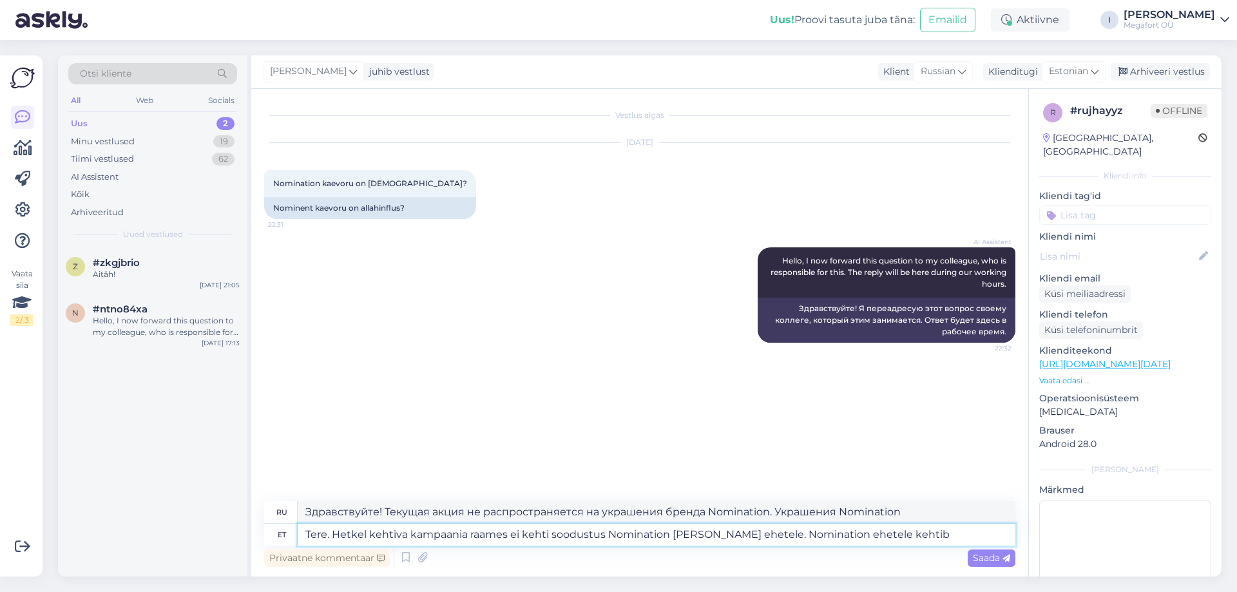
type textarea "Здравствуйте! Текущая акция не распространяется на украшения бренда Nomination.…"
type textarea "Tere. Hetkel kehtiva kampaania raames ei kehti soodustus Nomination [PERSON_NAM…"
type textarea "Здравствуйте. Текущая акция не распространяется на ювелирные изделия бренда Nom…"
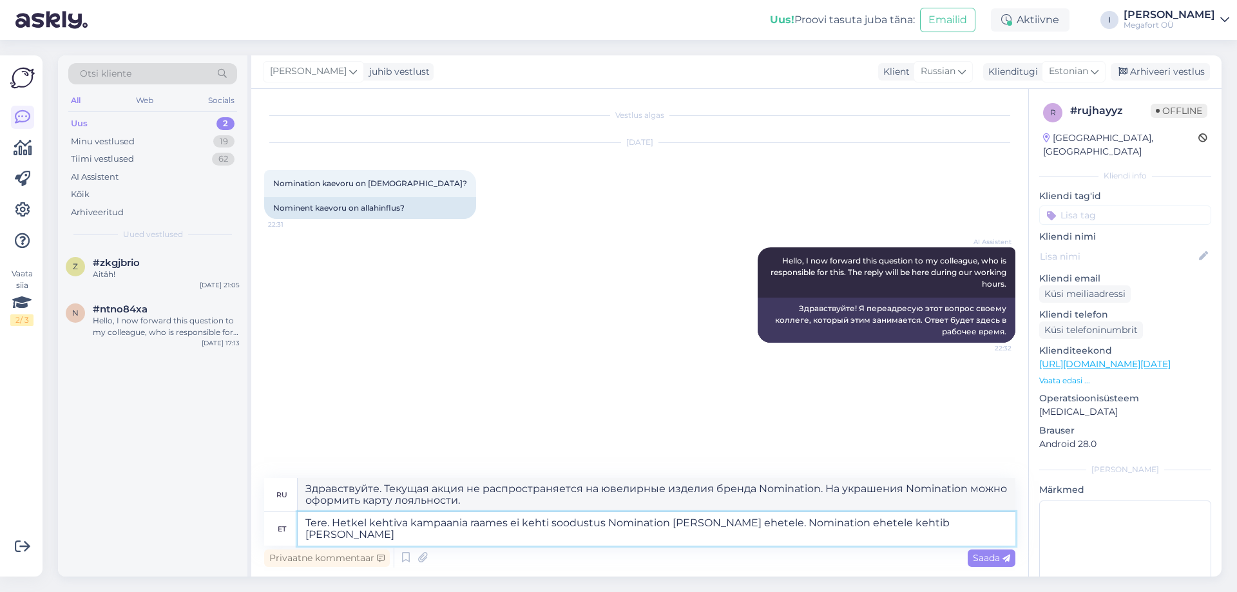
type textarea "Tere. Hetkel kehtiva kampaania raames ei kehti soodustus Nomination [PERSON_NAM…"
type textarea "Здравствуйте. Текущая акция не распространяется на ювелирные изделия Nomination…"
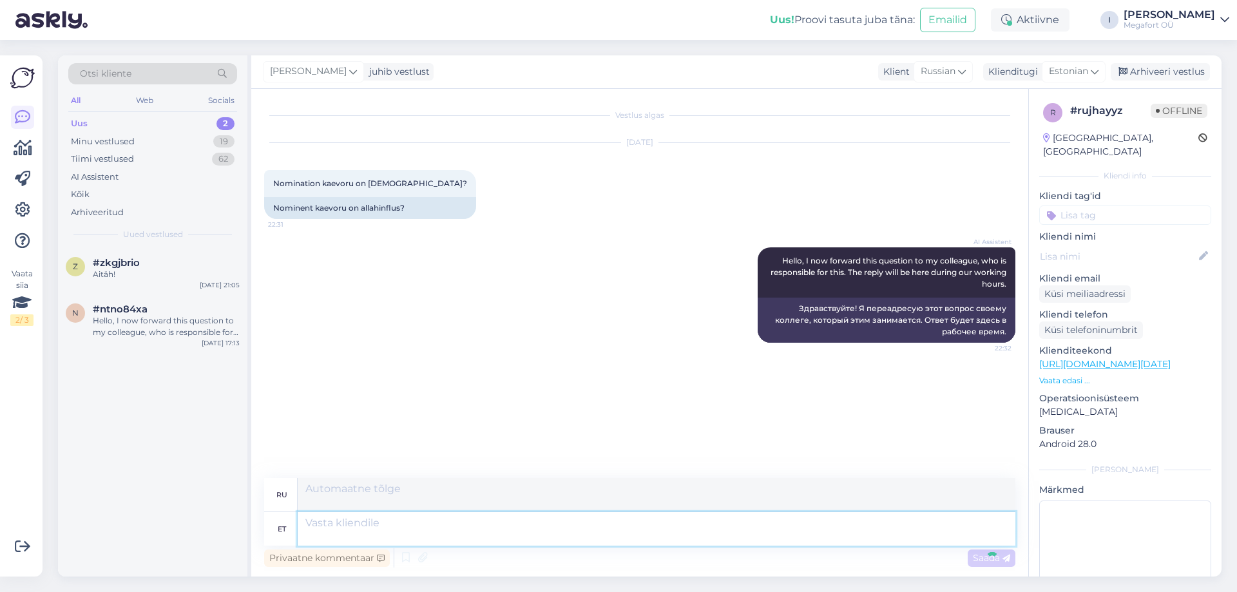
scroll to position [18, 0]
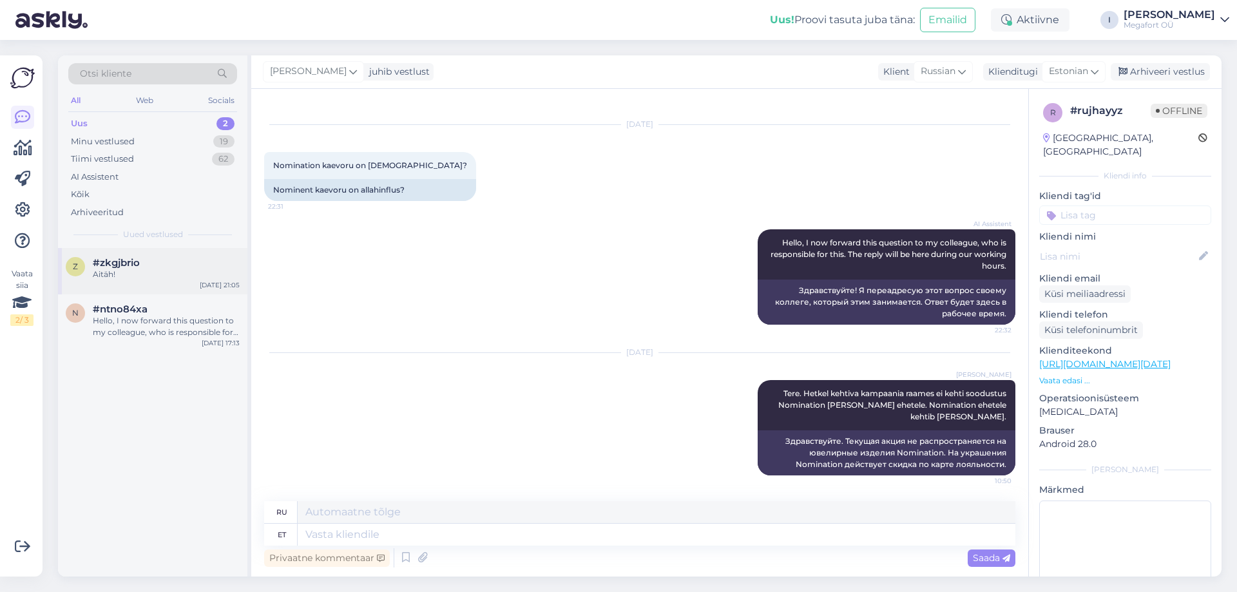
click at [159, 264] on div "#zkgjbrio" at bounding box center [166, 263] width 147 height 12
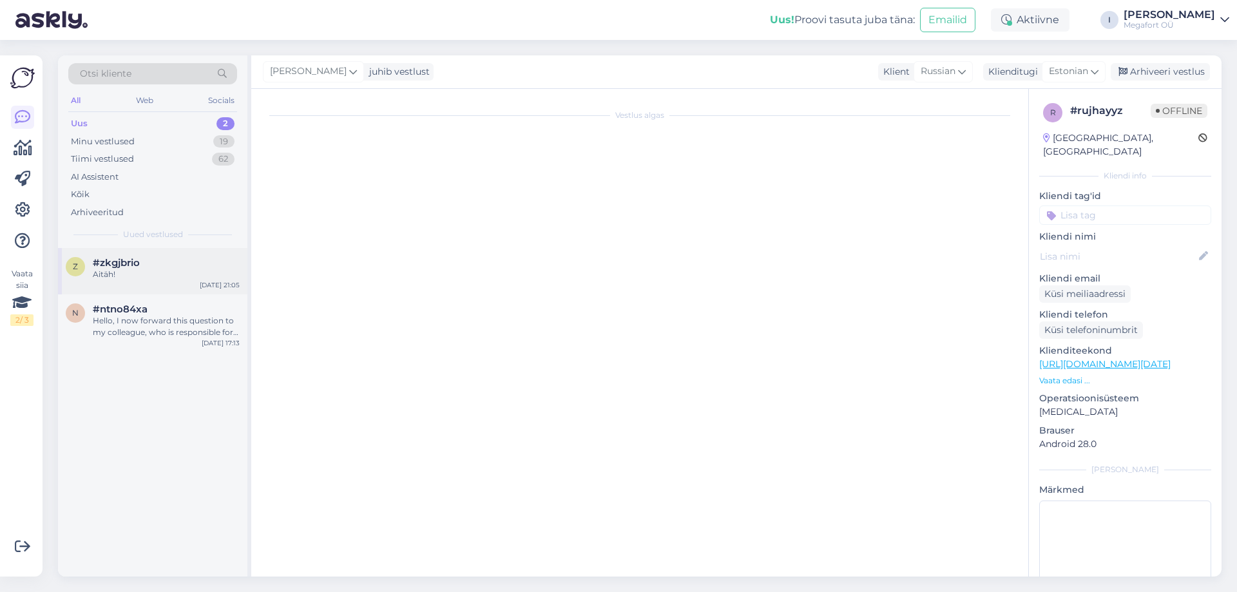
scroll to position [1804, 0]
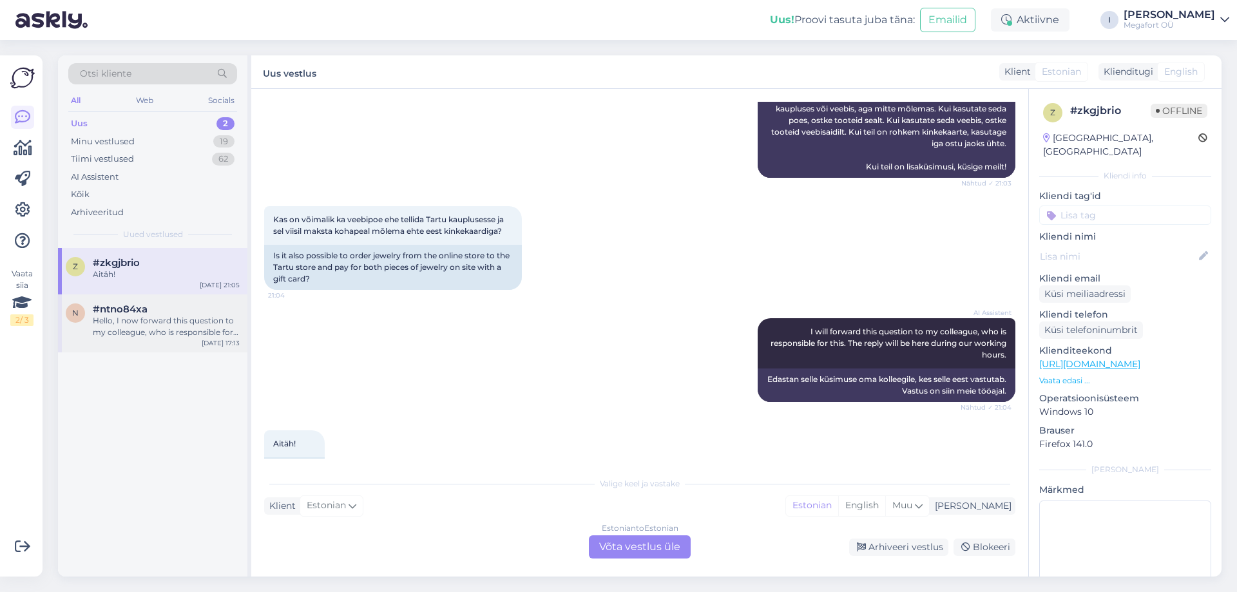
click at [162, 322] on div "Hello, I now forward this question to my colleague, who is responsible for this…" at bounding box center [166, 326] width 147 height 23
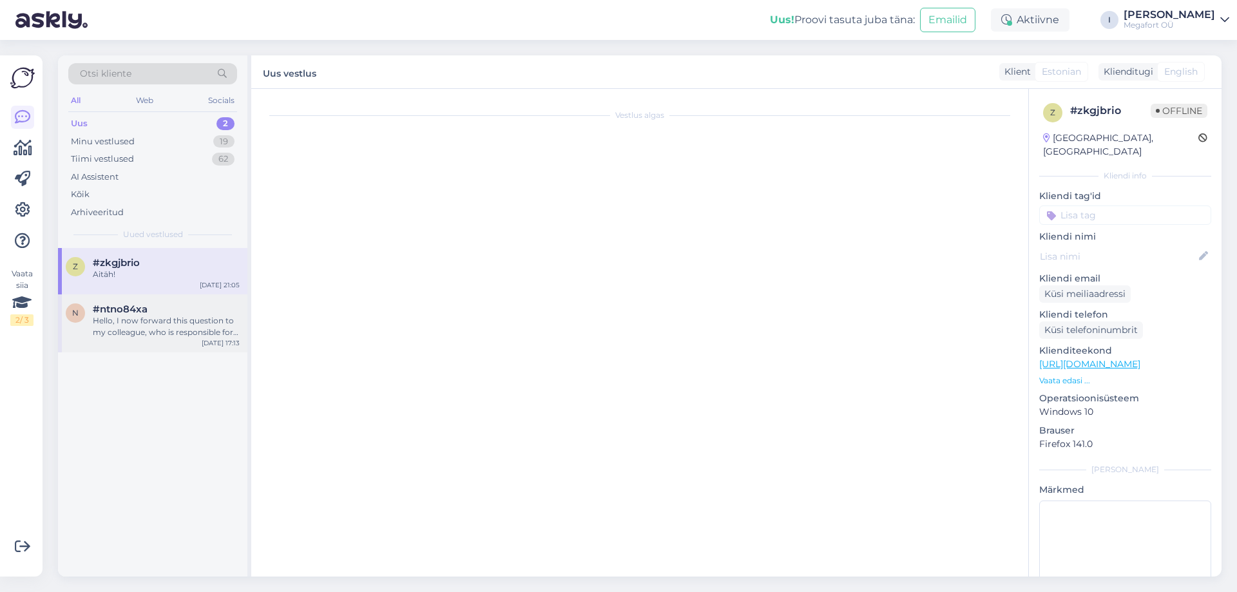
scroll to position [0, 0]
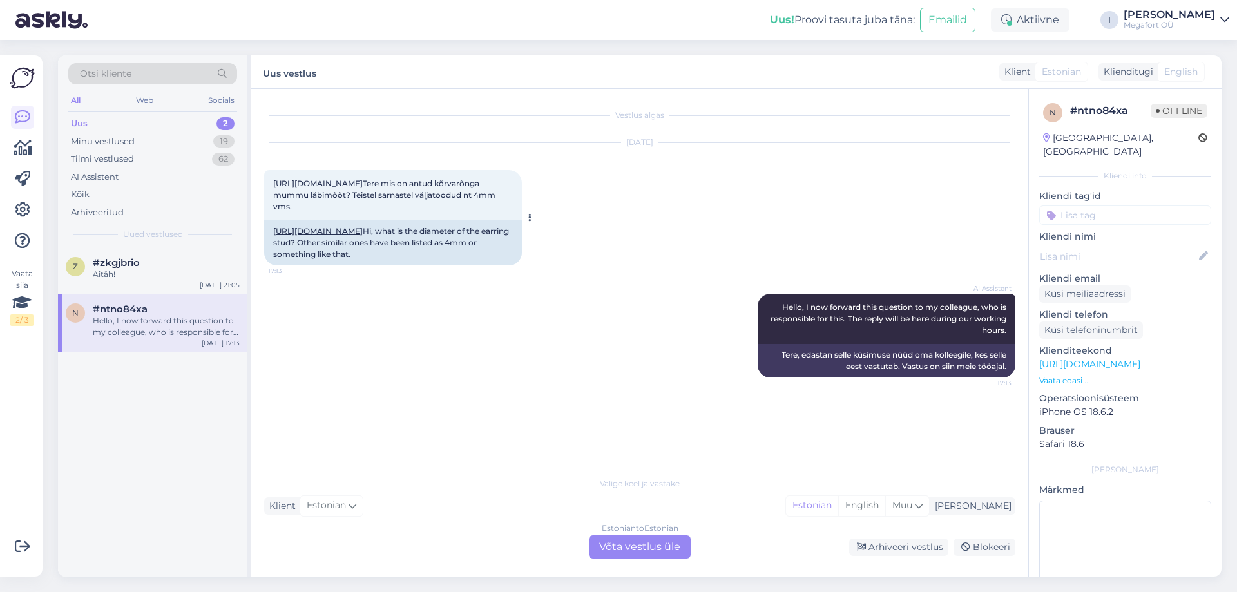
click at [363, 187] on link "[URL][DOMAIN_NAME]" at bounding box center [318, 184] width 90 height 10
click at [637, 543] on div "Estonian to Estonian Võta vestlus üle" at bounding box center [640, 547] width 102 height 23
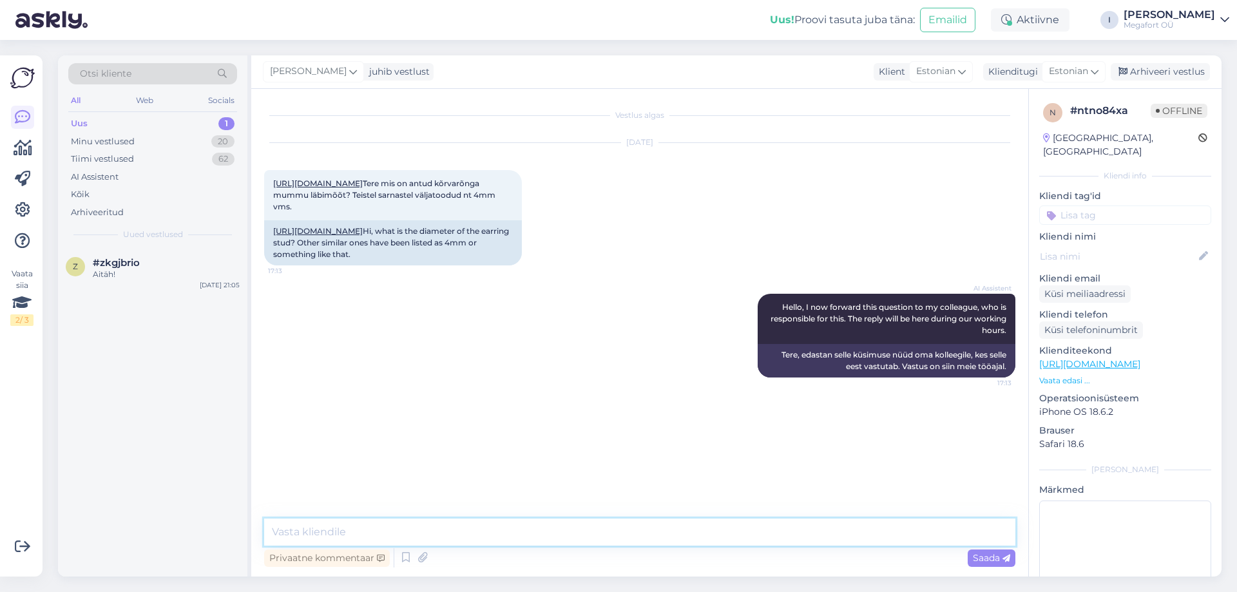
click at [536, 541] on textarea at bounding box center [639, 532] width 751 height 27
type textarea "Tere. Mummu läbimõõt antud mudelil on 3 mm"
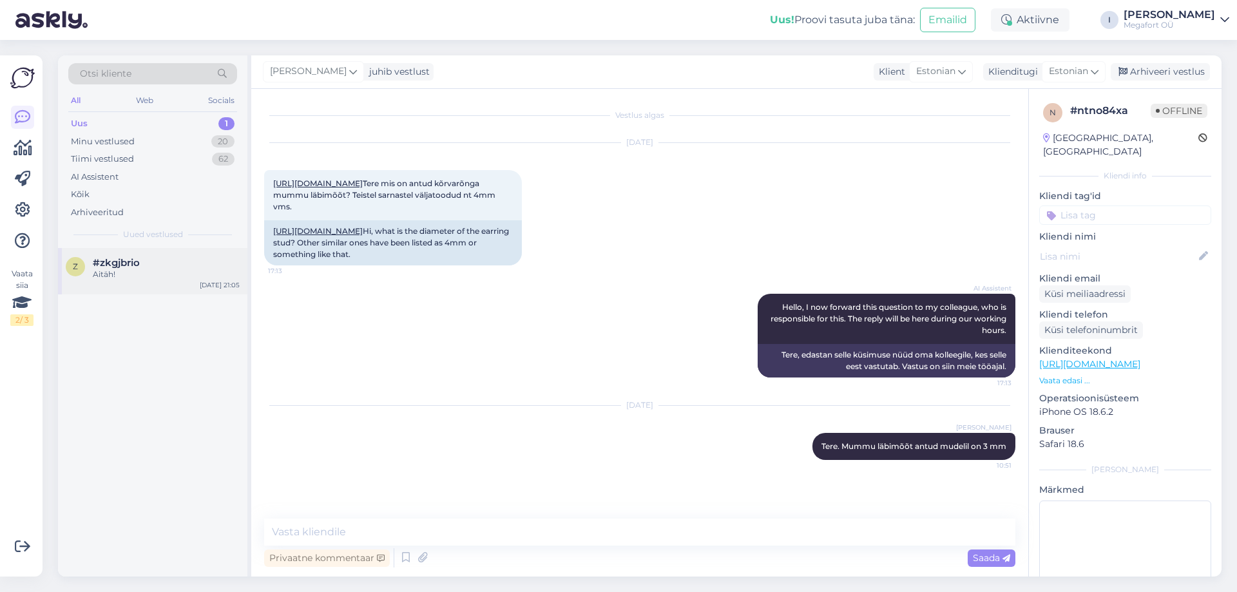
click at [124, 260] on span "#zkgjbrio" at bounding box center [116, 263] width 47 height 12
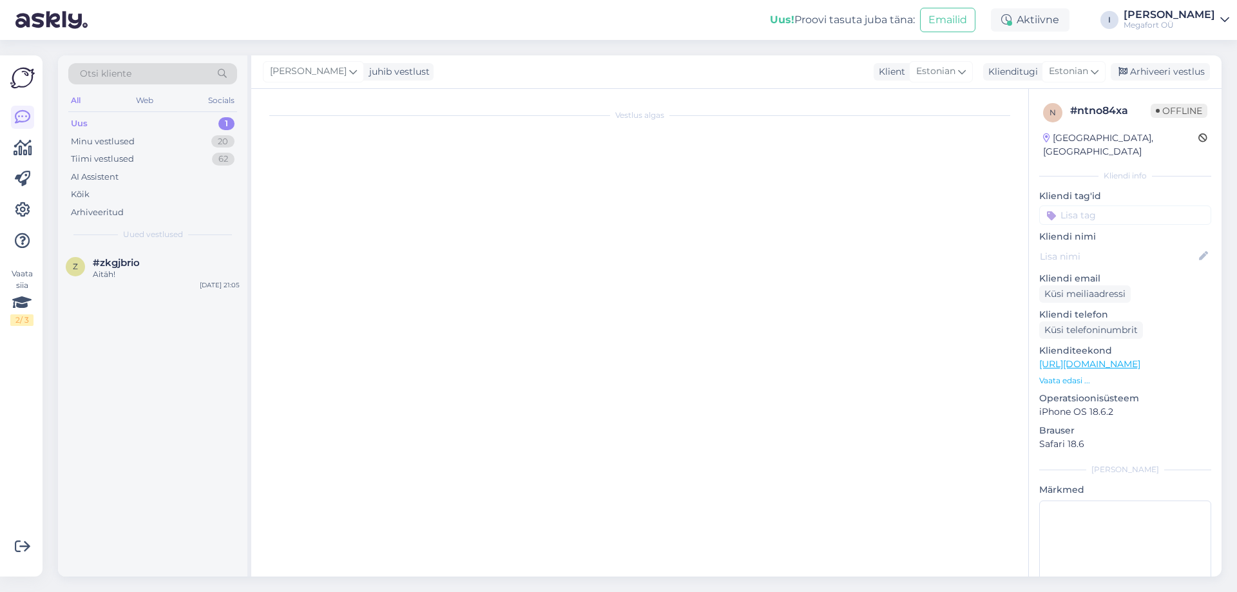
scroll to position [1804, 0]
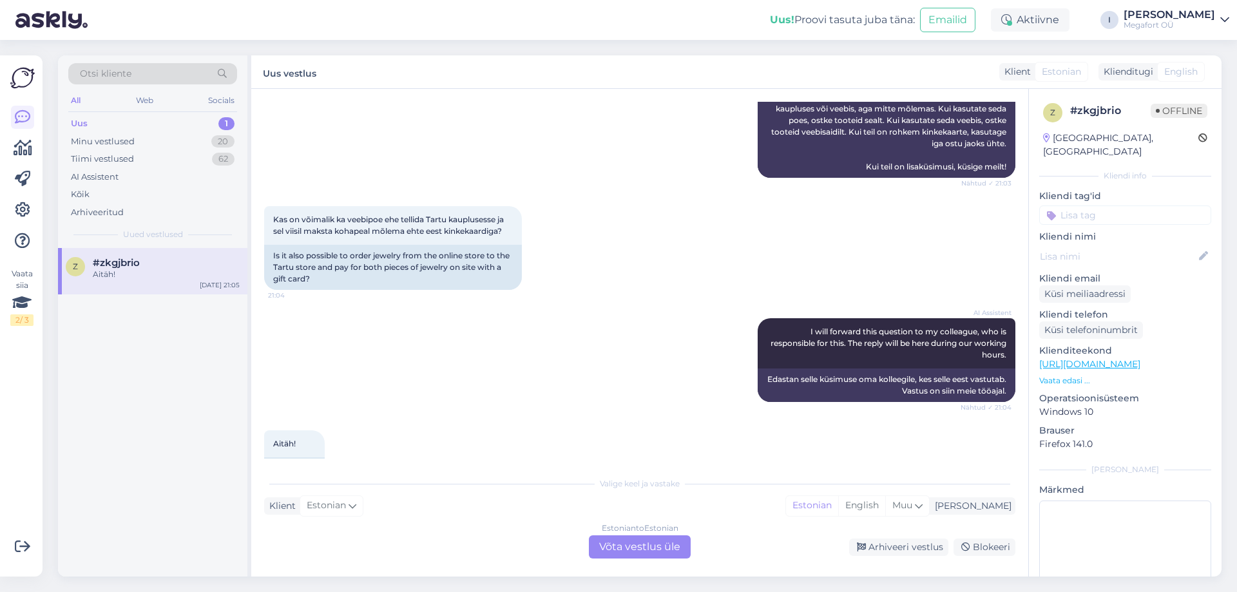
click at [612, 541] on div "Estonian to Estonian Võta vestlus üle" at bounding box center [640, 547] width 102 height 23
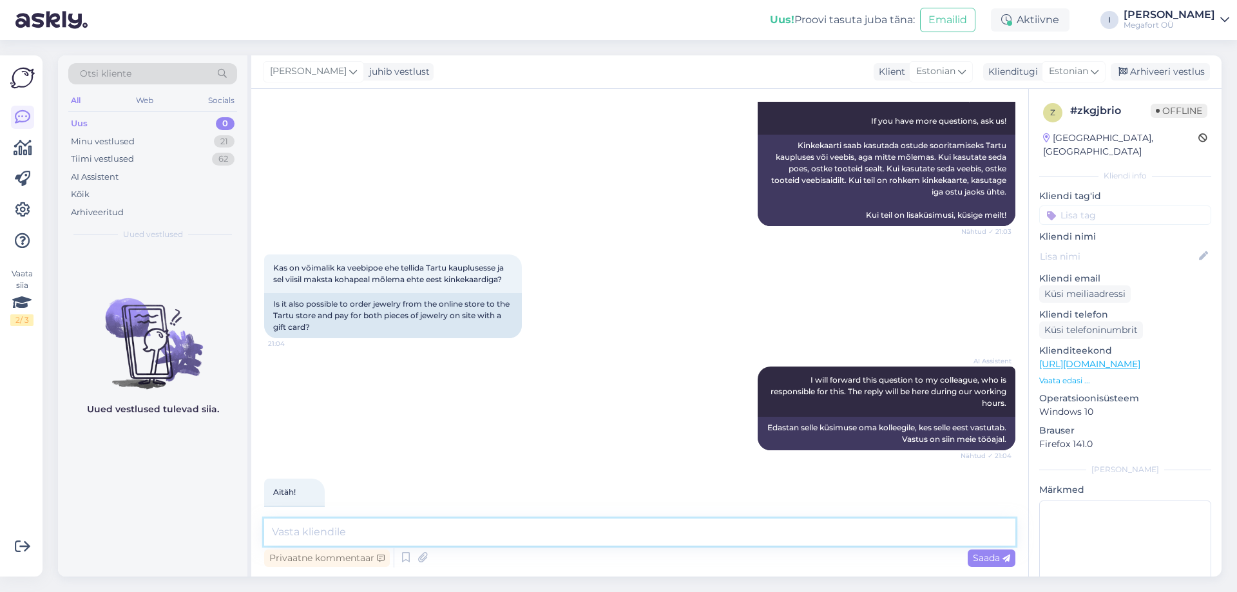
click at [523, 532] on textarea at bounding box center [639, 532] width 751 height 27
type textarea "Tere. Milline toode Teile täpsemalt huvi pakub? Kui toodet koahapeal ei ole sii…"
